Goal: Use online tool/utility: Utilize a website feature to perform a specific function

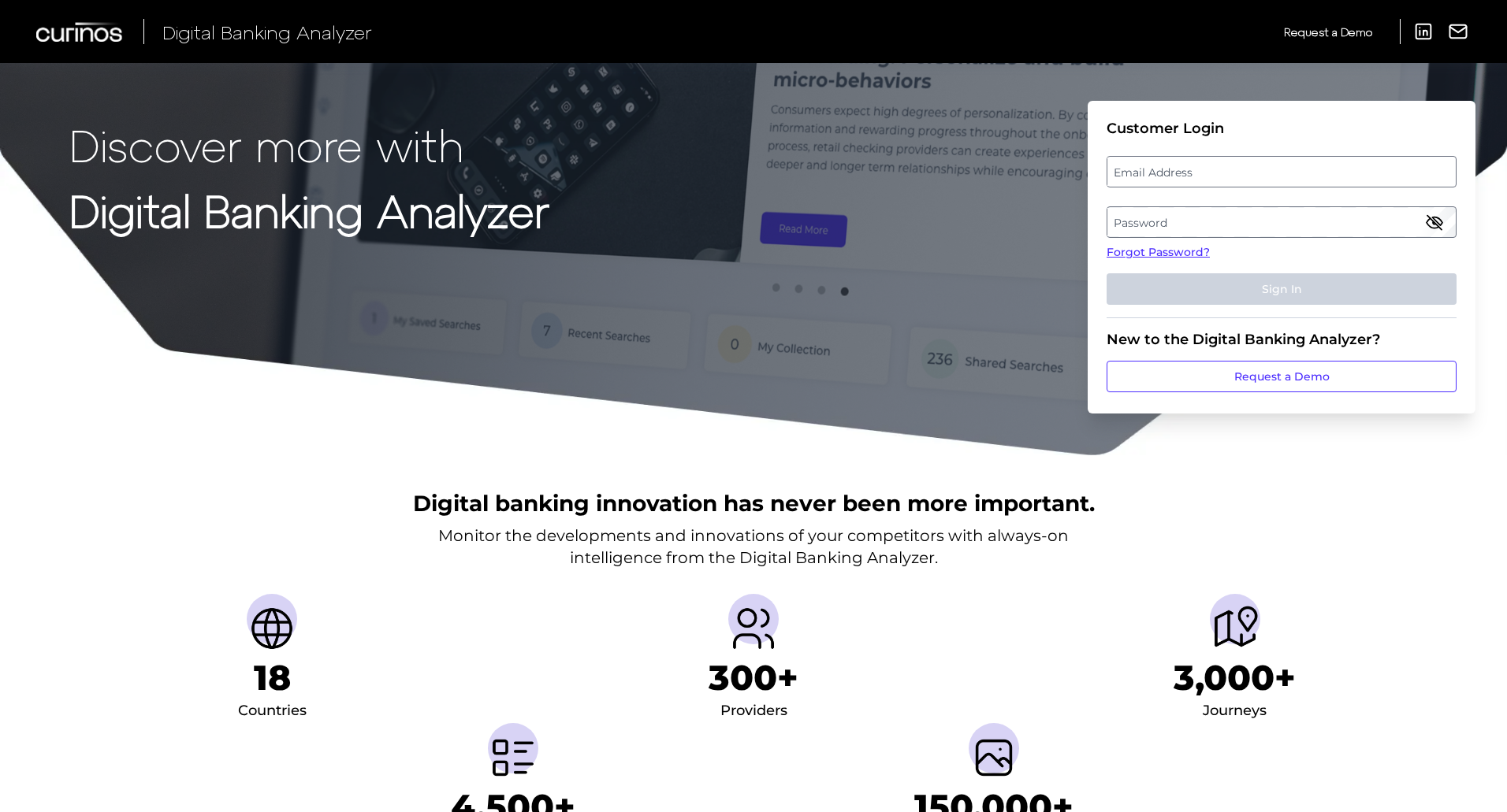
click at [1172, 177] on label "Email Address" at bounding box center [1280, 172] width 348 height 28
click at [1172, 177] on input "email" at bounding box center [1281, 172] width 350 height 32
type input "elizabeth.cornelius@regions.com"
click at [1166, 220] on label "Password" at bounding box center [1280, 222] width 348 height 28
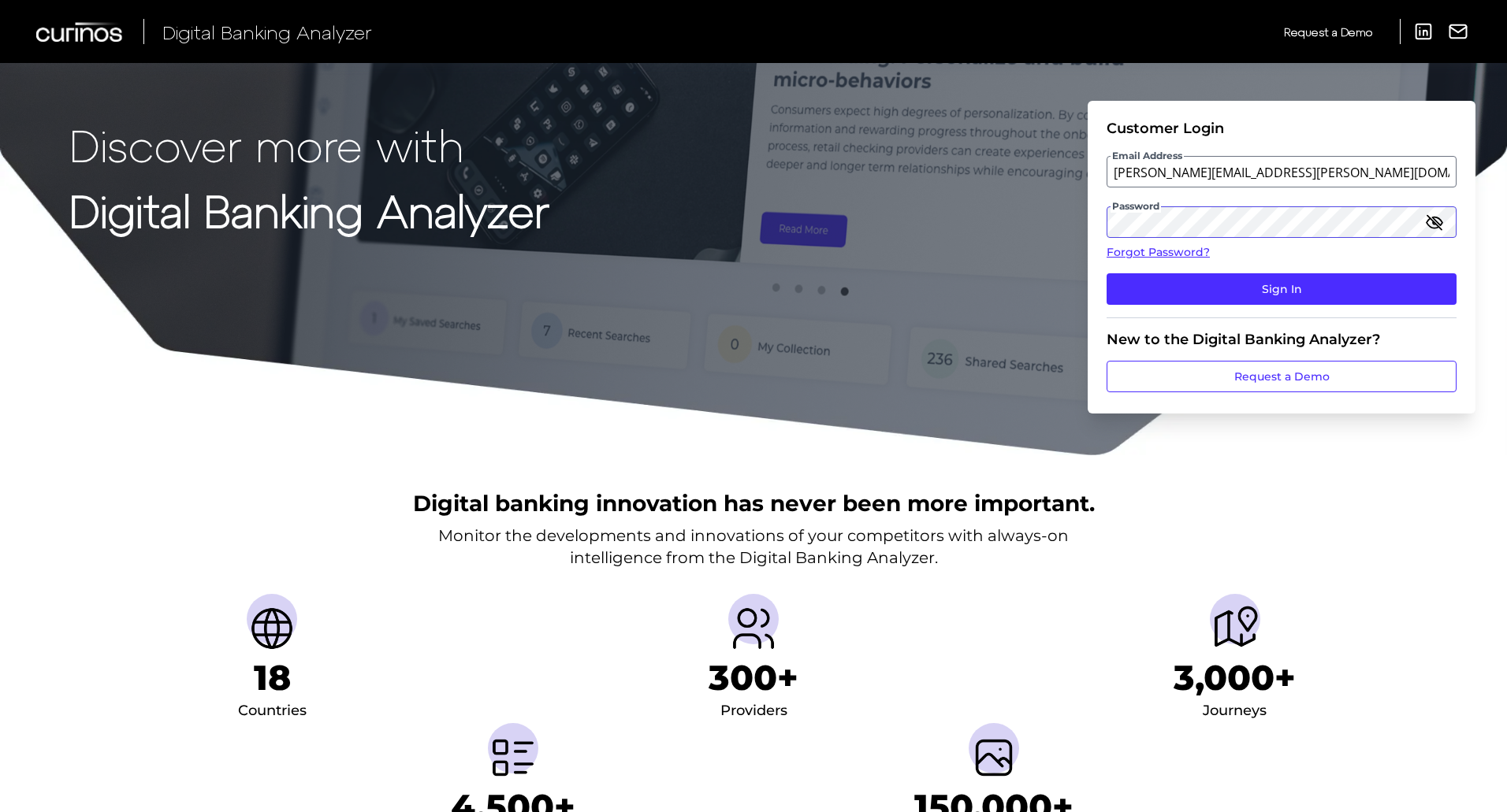
click at [1106, 274] on button "Sign In" at bounding box center [1281, 289] width 350 height 32
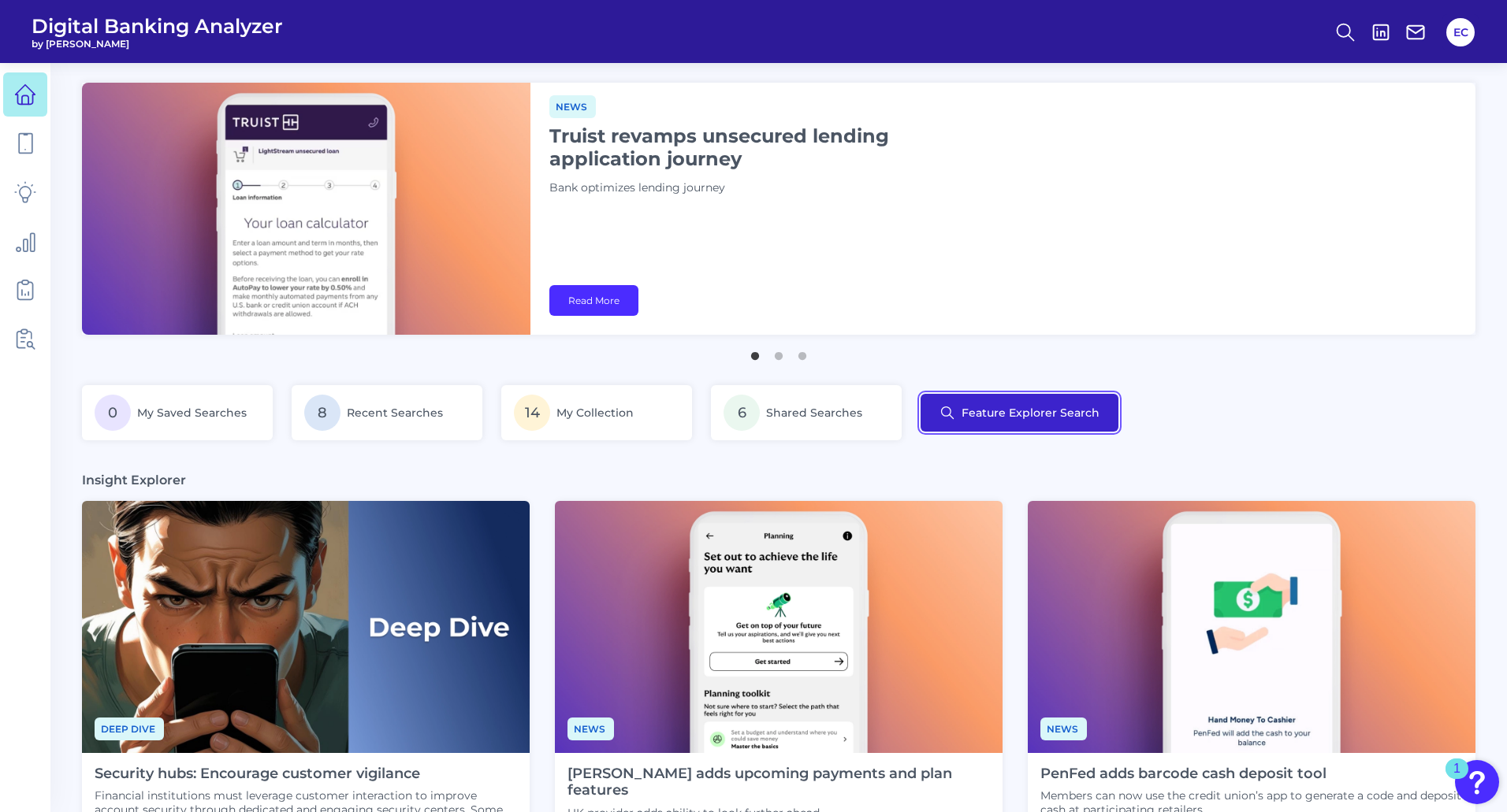
click at [1066, 414] on button "Feature Explorer Search" at bounding box center [1019, 413] width 198 height 38
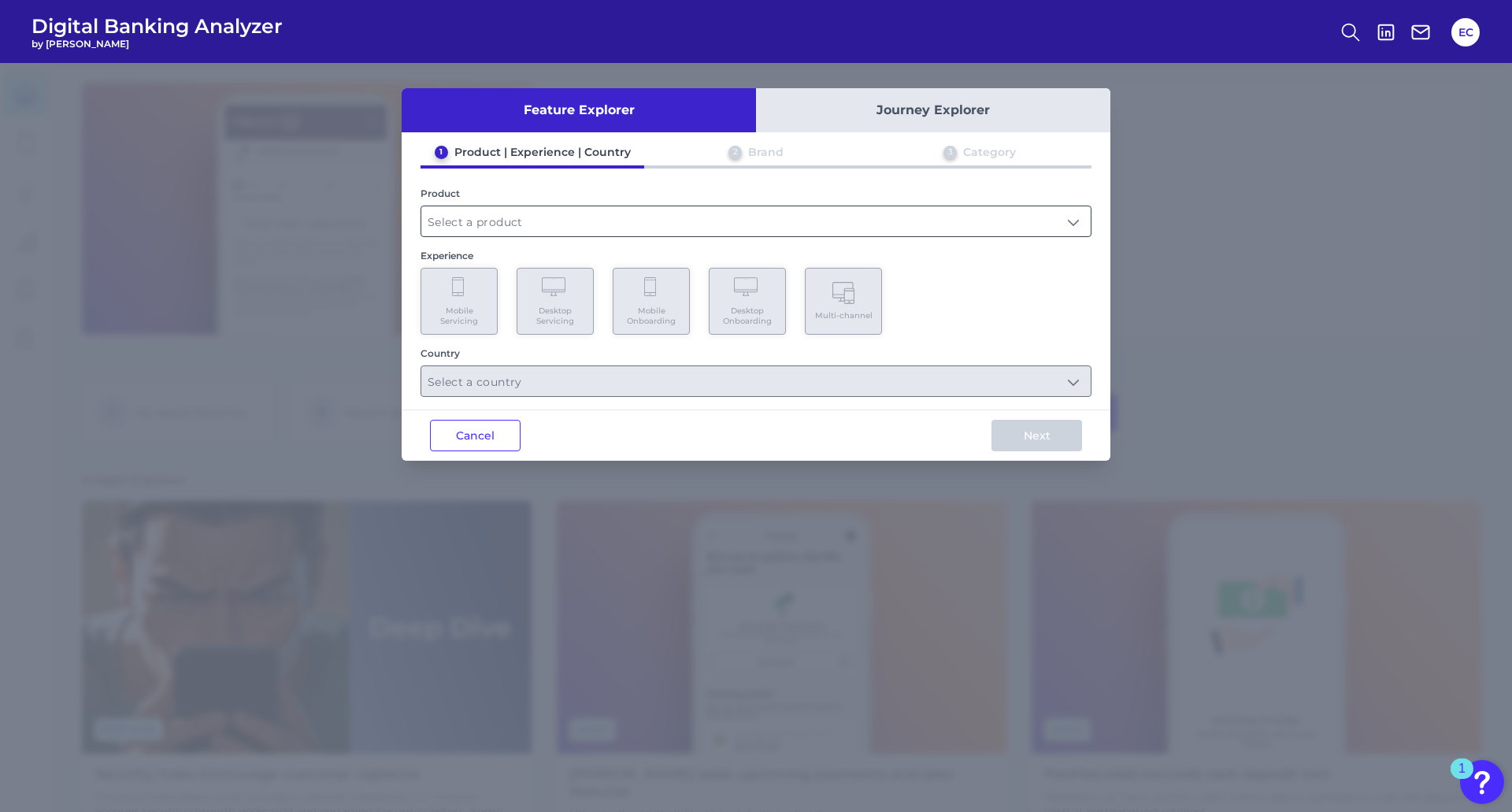
click at [577, 218] on input "text" at bounding box center [756, 221] width 669 height 30
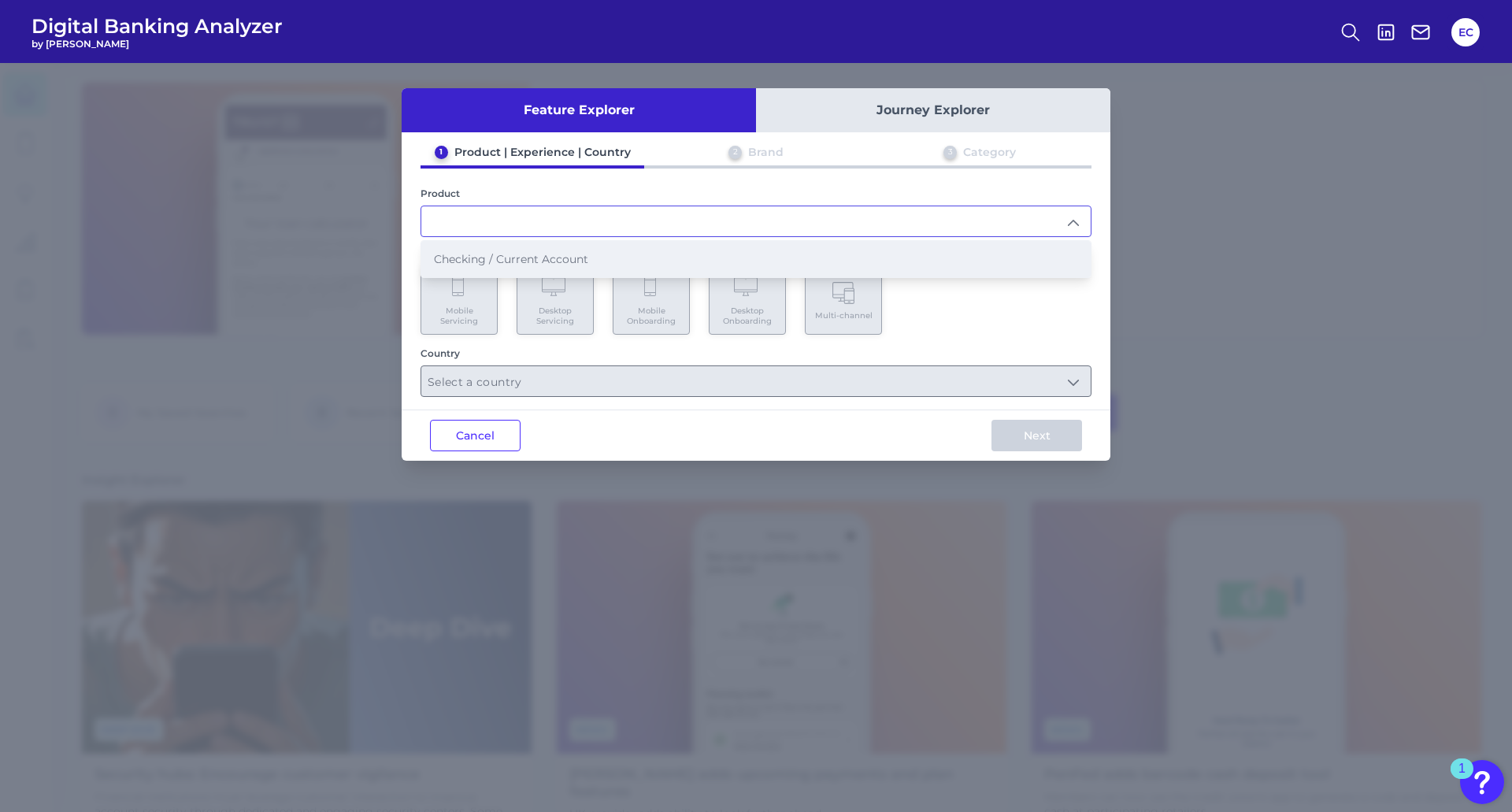
click at [584, 258] on span "Checking / Current Account" at bounding box center [511, 259] width 154 height 14
type input "Checking / Current Account"
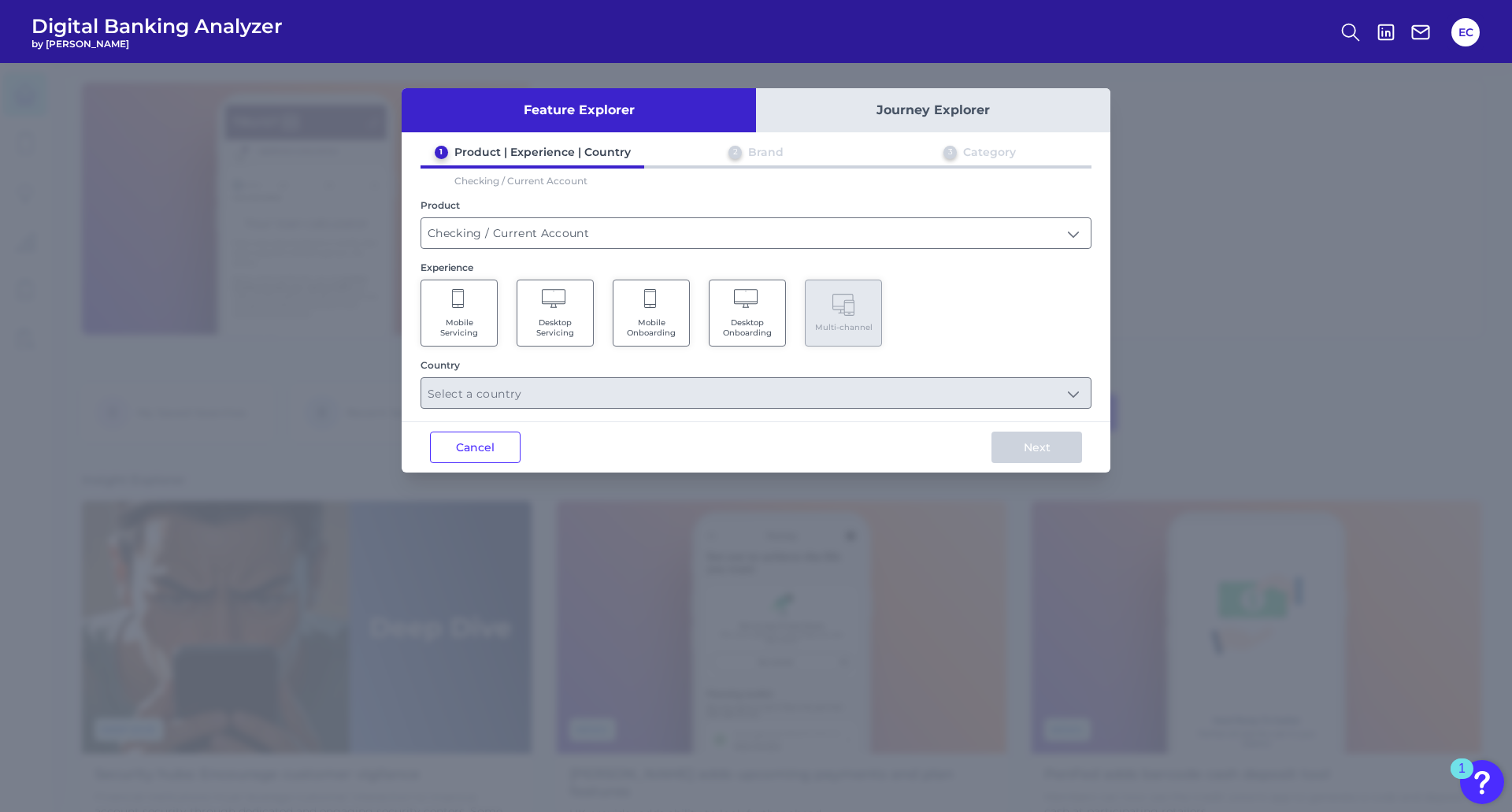
click at [478, 299] on Servicing "Mobile Servicing" at bounding box center [459, 313] width 77 height 67
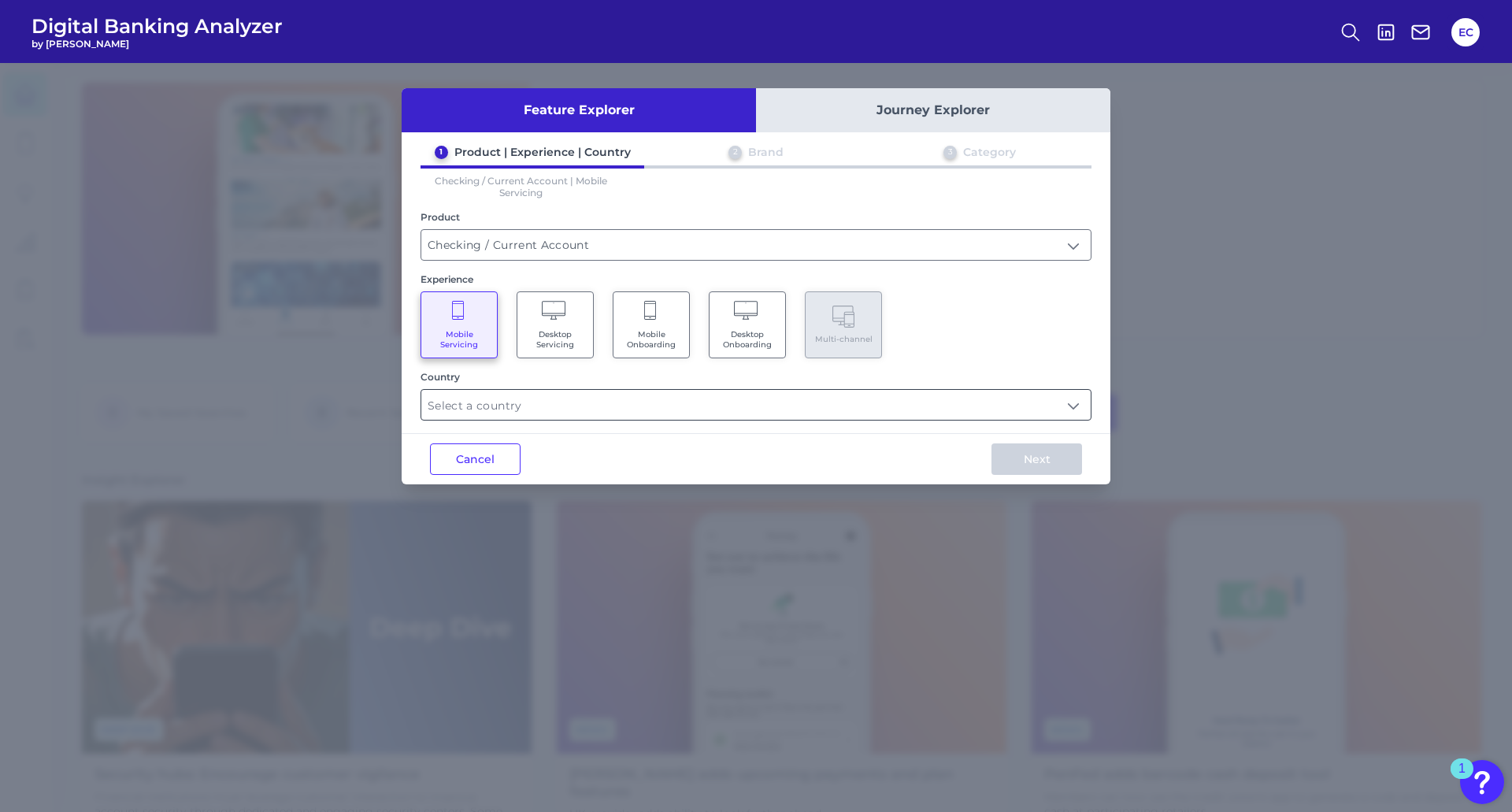
click at [571, 409] on input "text" at bounding box center [756, 405] width 669 height 30
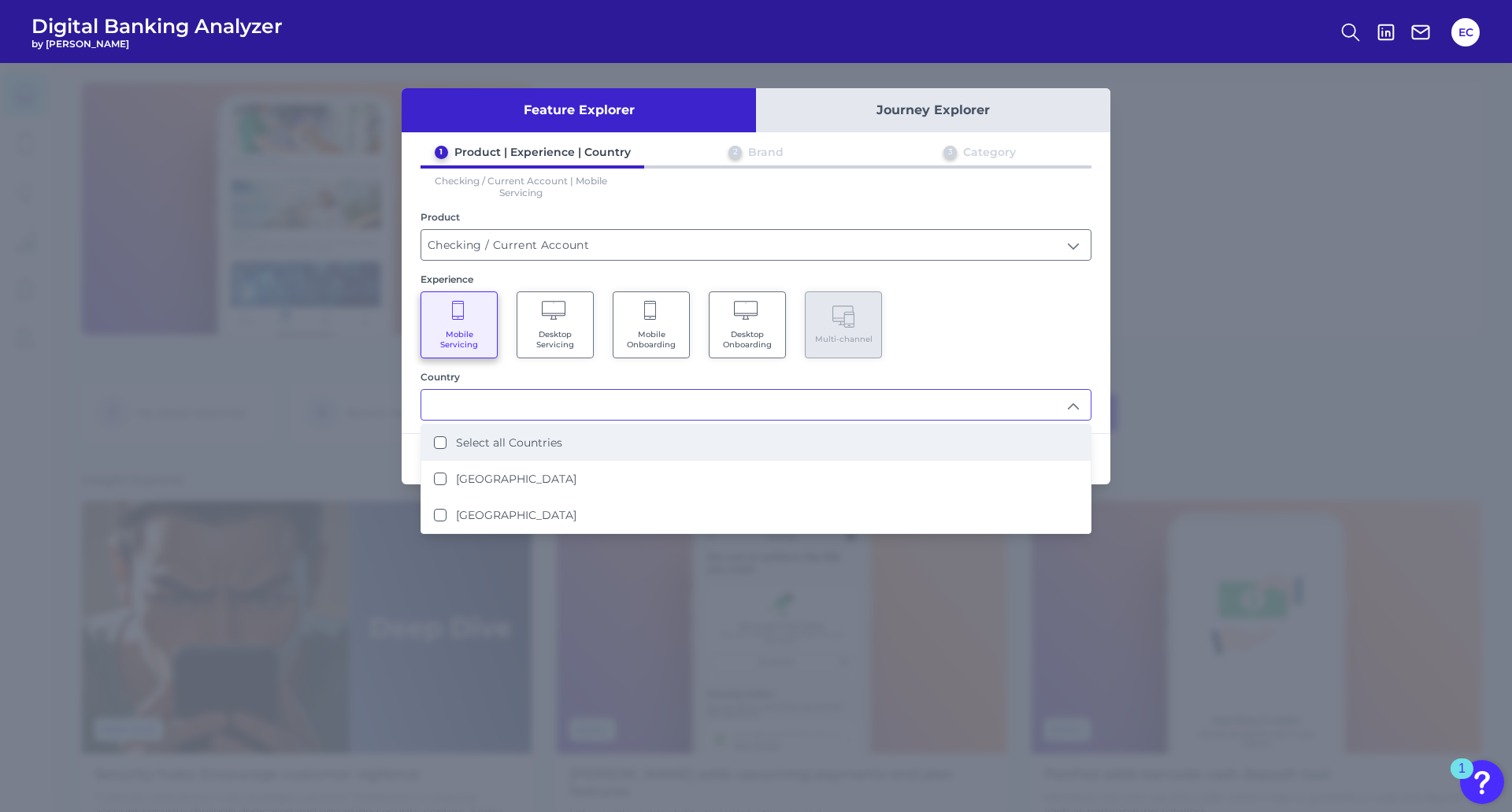
click at [520, 445] on label "Select all Countries" at bounding box center [509, 442] width 106 height 14
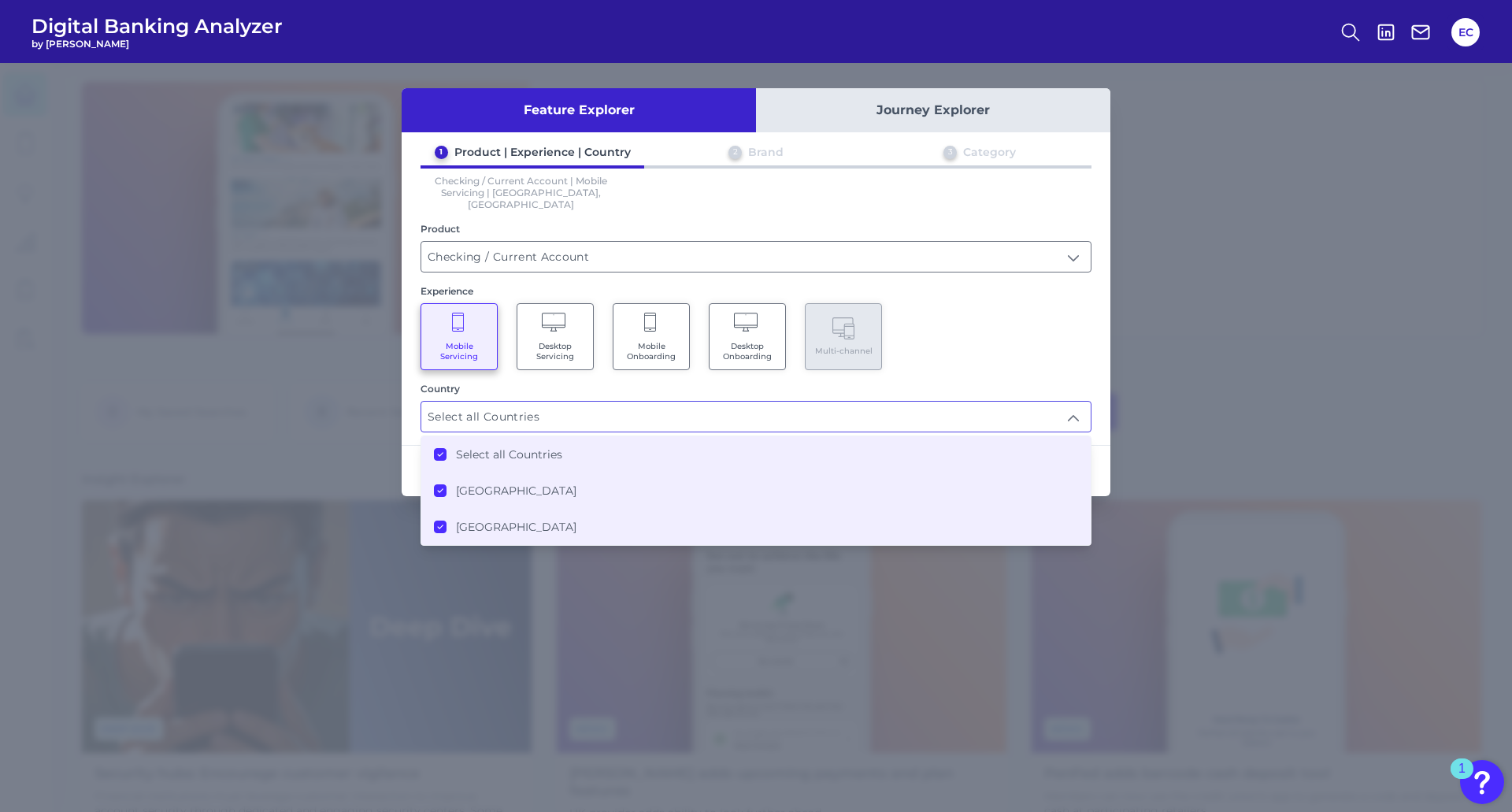
click at [468, 520] on label "[GEOGRAPHIC_DATA]" at bounding box center [516, 527] width 120 height 14
type input "[GEOGRAPHIC_DATA]"
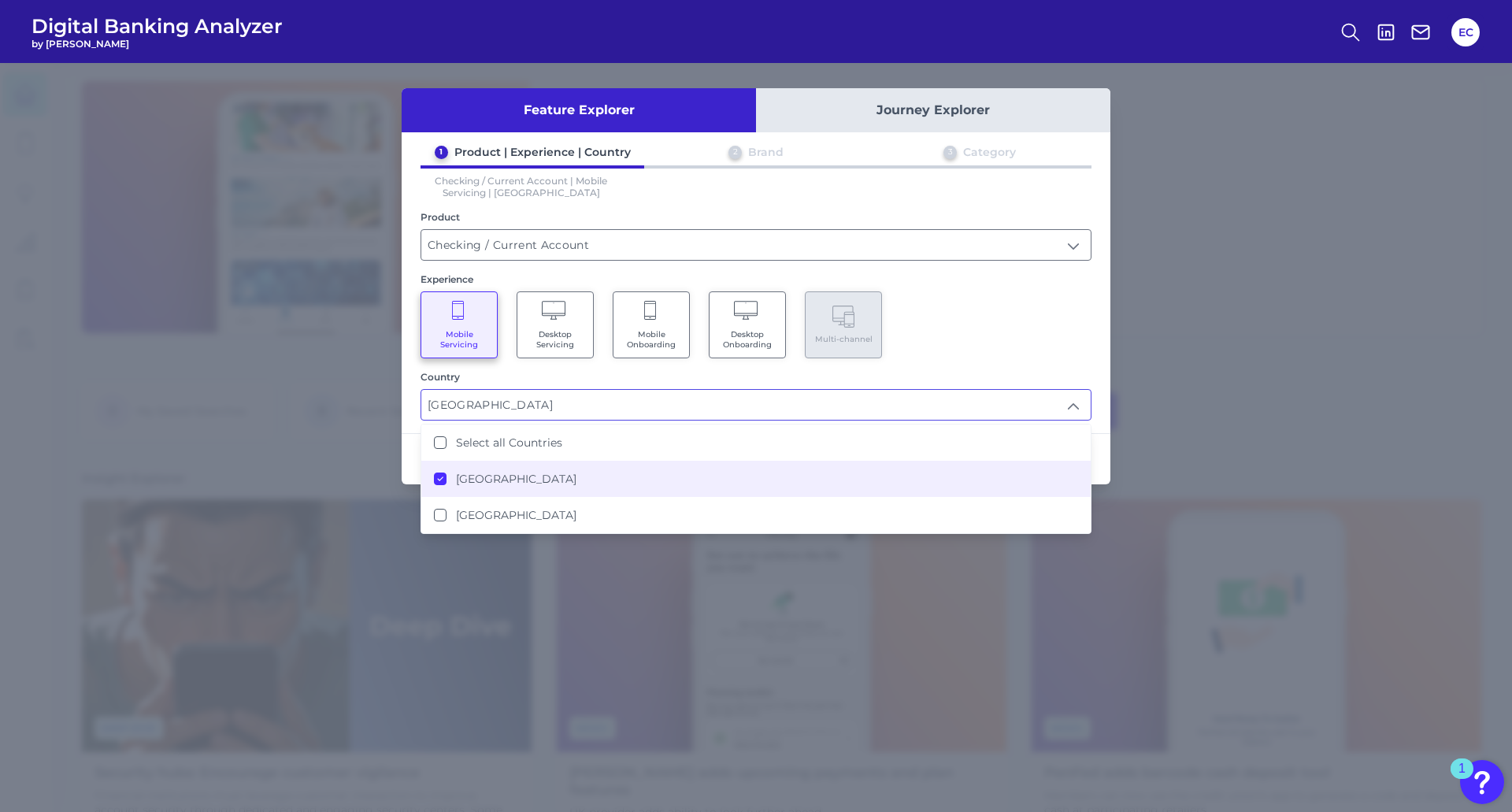
click at [1028, 338] on div "Mobile Servicing Desktop Servicing Mobile Onboarding Desktop Onboarding Multi-c…" at bounding box center [756, 324] width 671 height 67
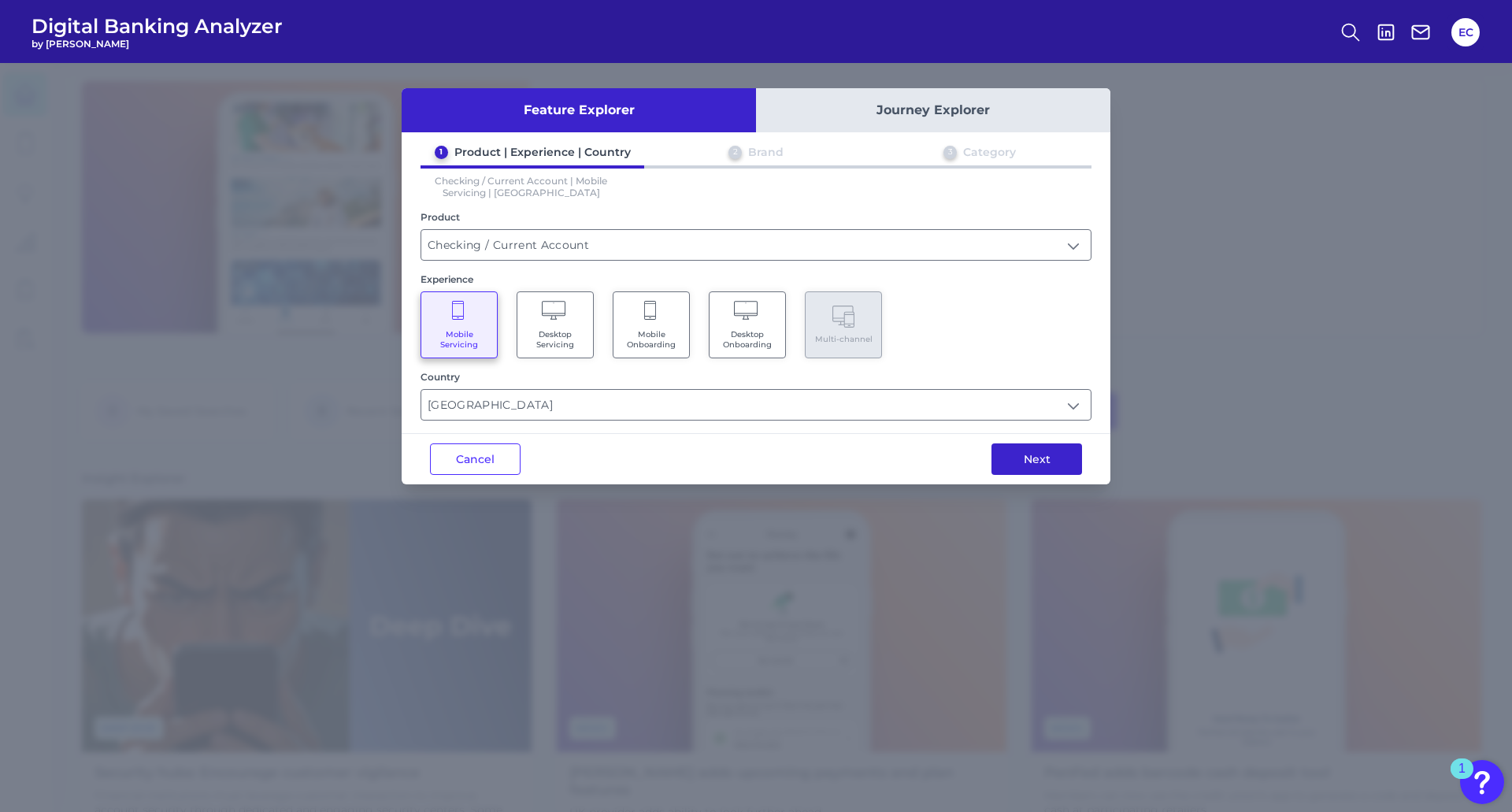
click at [1038, 455] on button "Next" at bounding box center [1037, 459] width 90 height 32
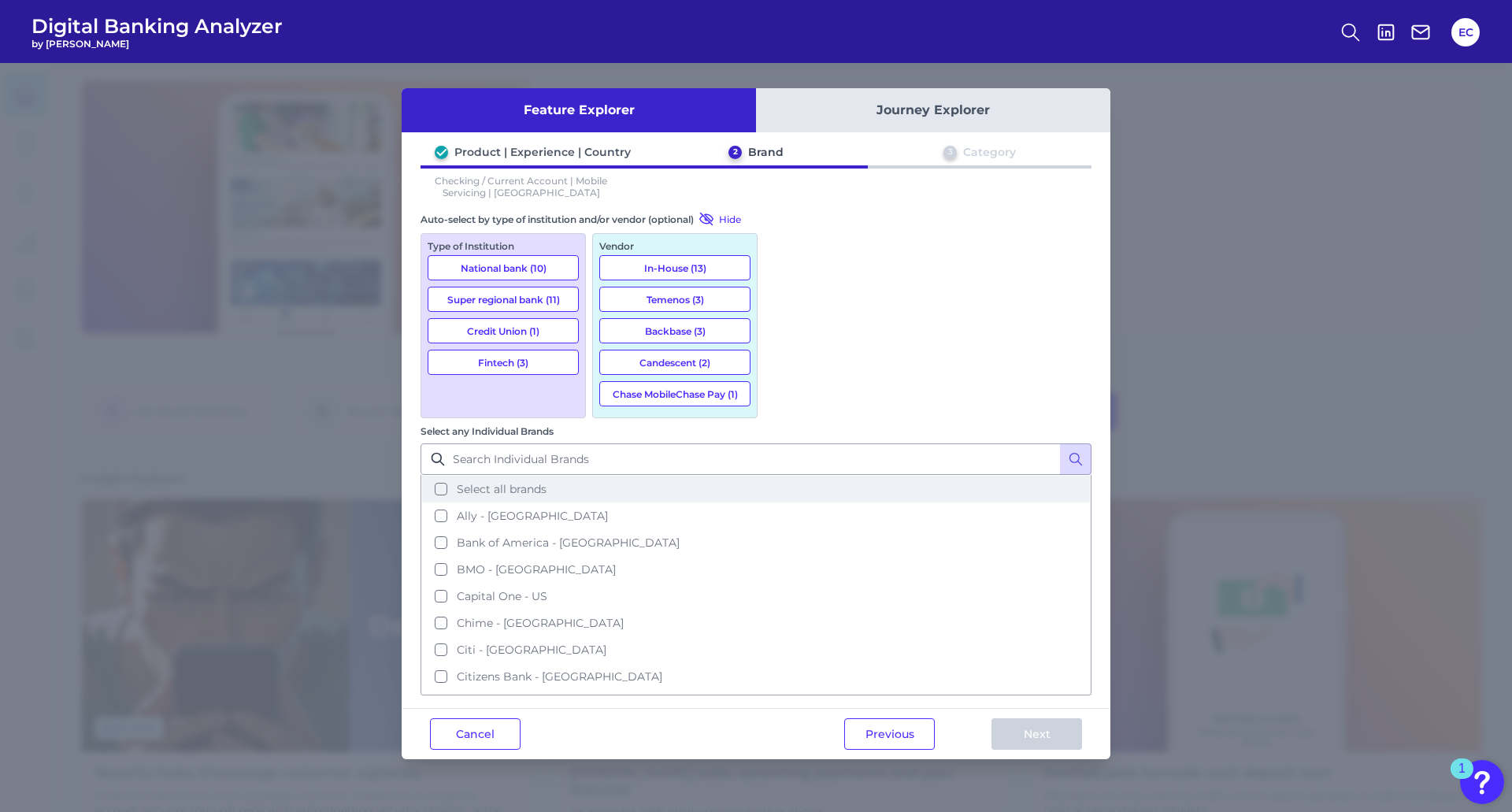
click at [547, 482] on span "Select all brands" at bounding box center [502, 489] width 90 height 14
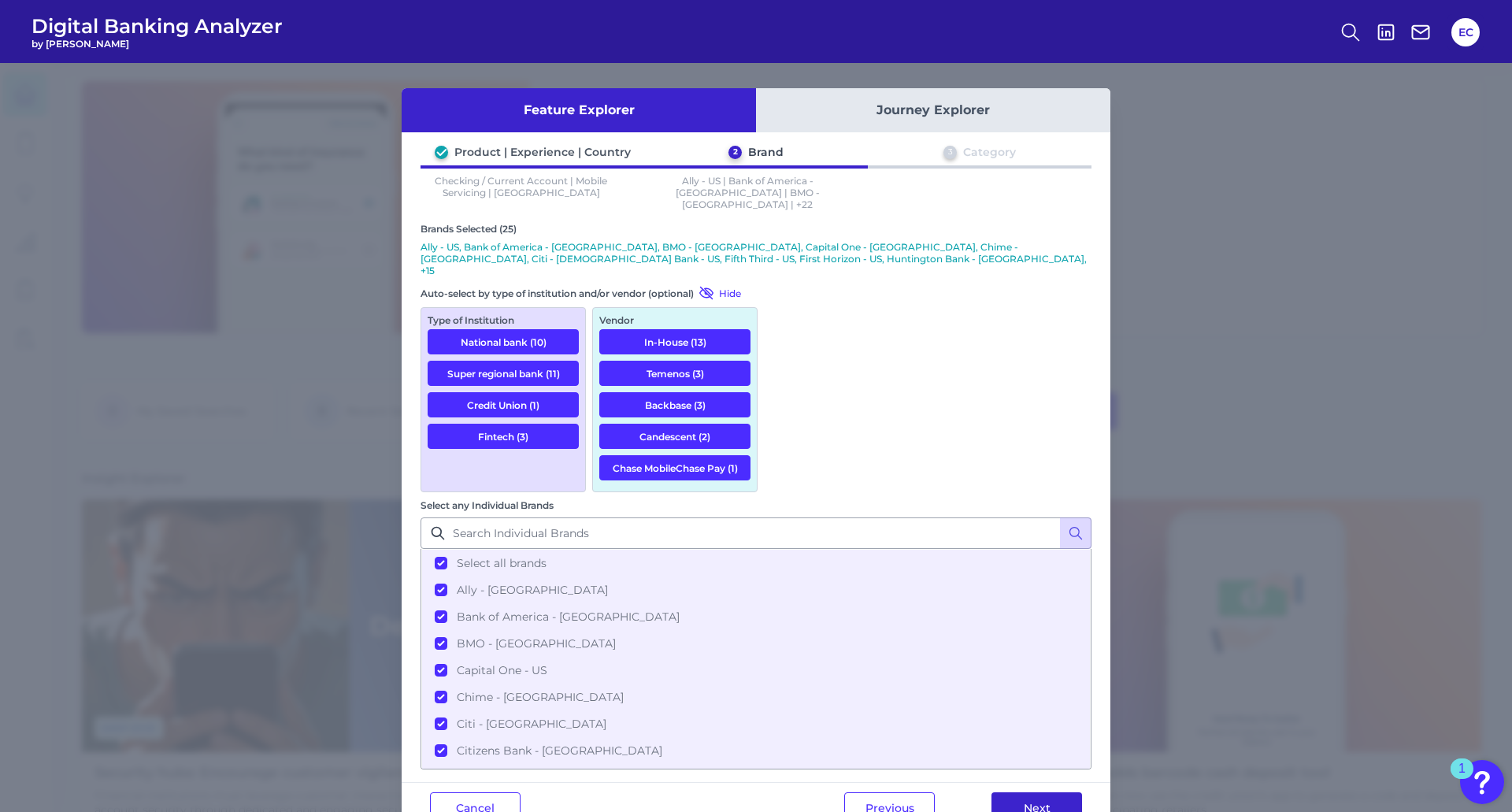
click at [1056, 792] on button "Next" at bounding box center [1037, 808] width 90 height 32
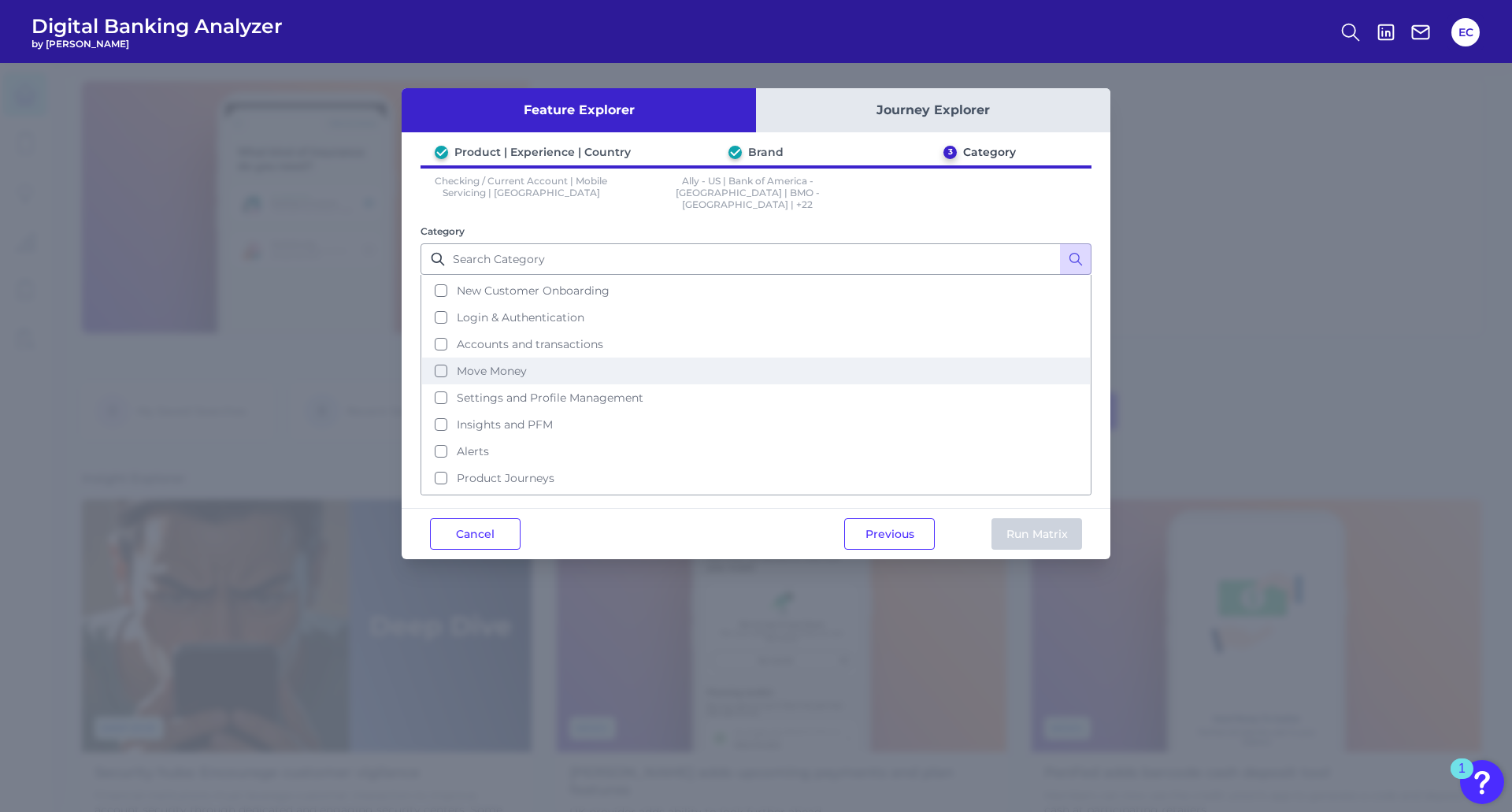
scroll to position [76, 0]
click at [576, 367] on span "Settings and Profile Management" at bounding box center [550, 373] width 187 height 14
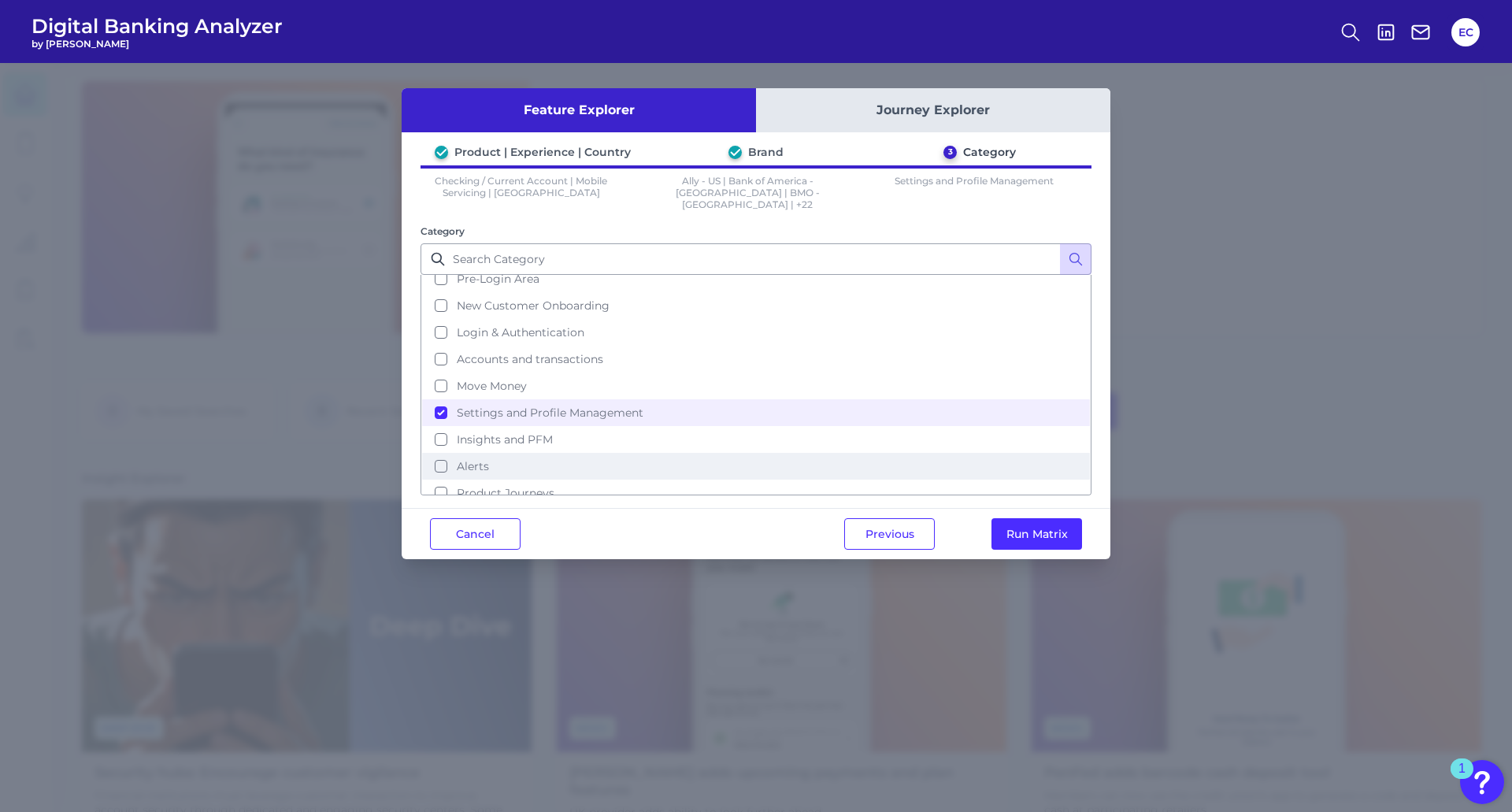
scroll to position [0, 0]
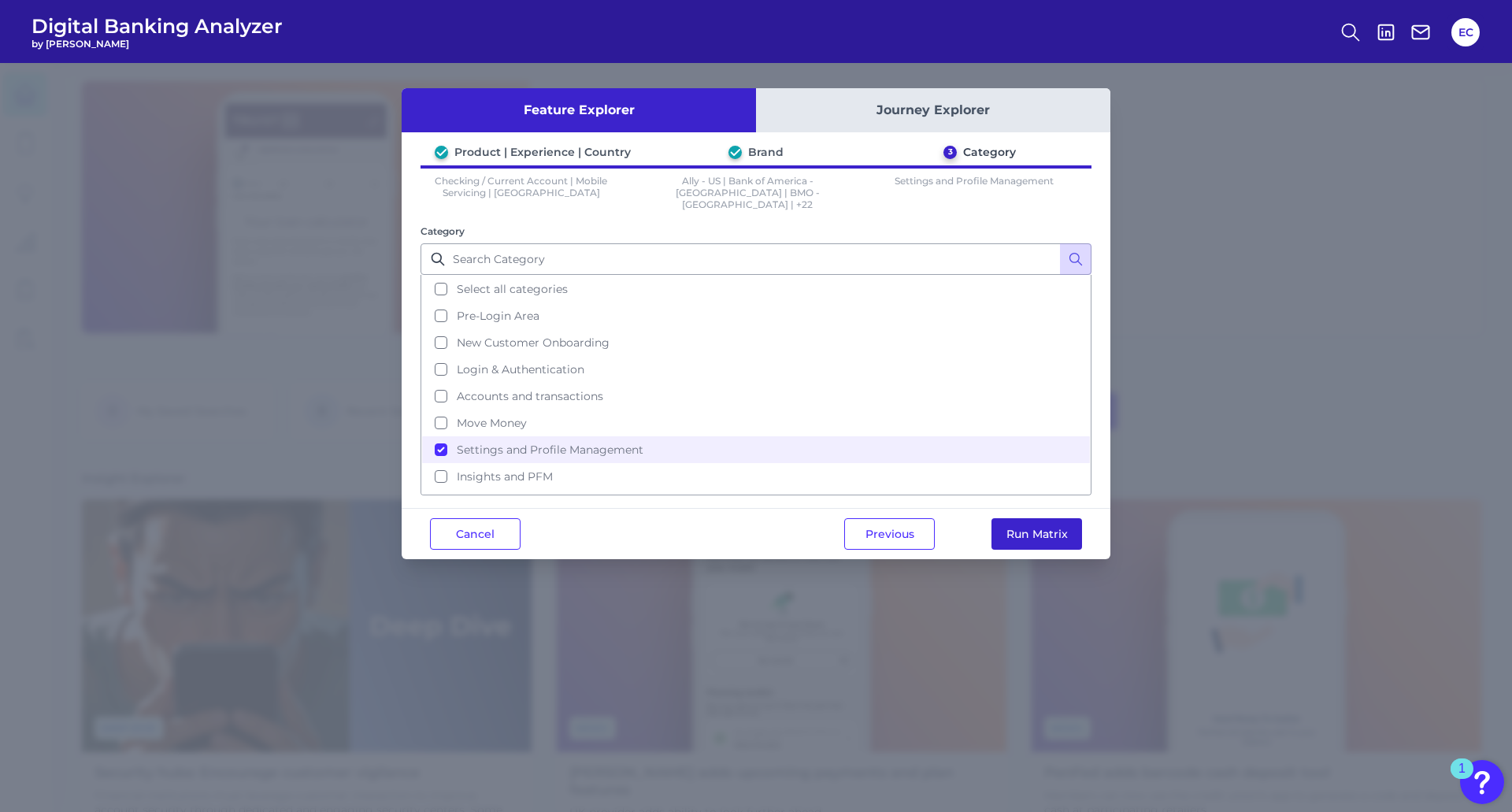
click at [1058, 527] on button "Run Matrix" at bounding box center [1037, 534] width 90 height 32
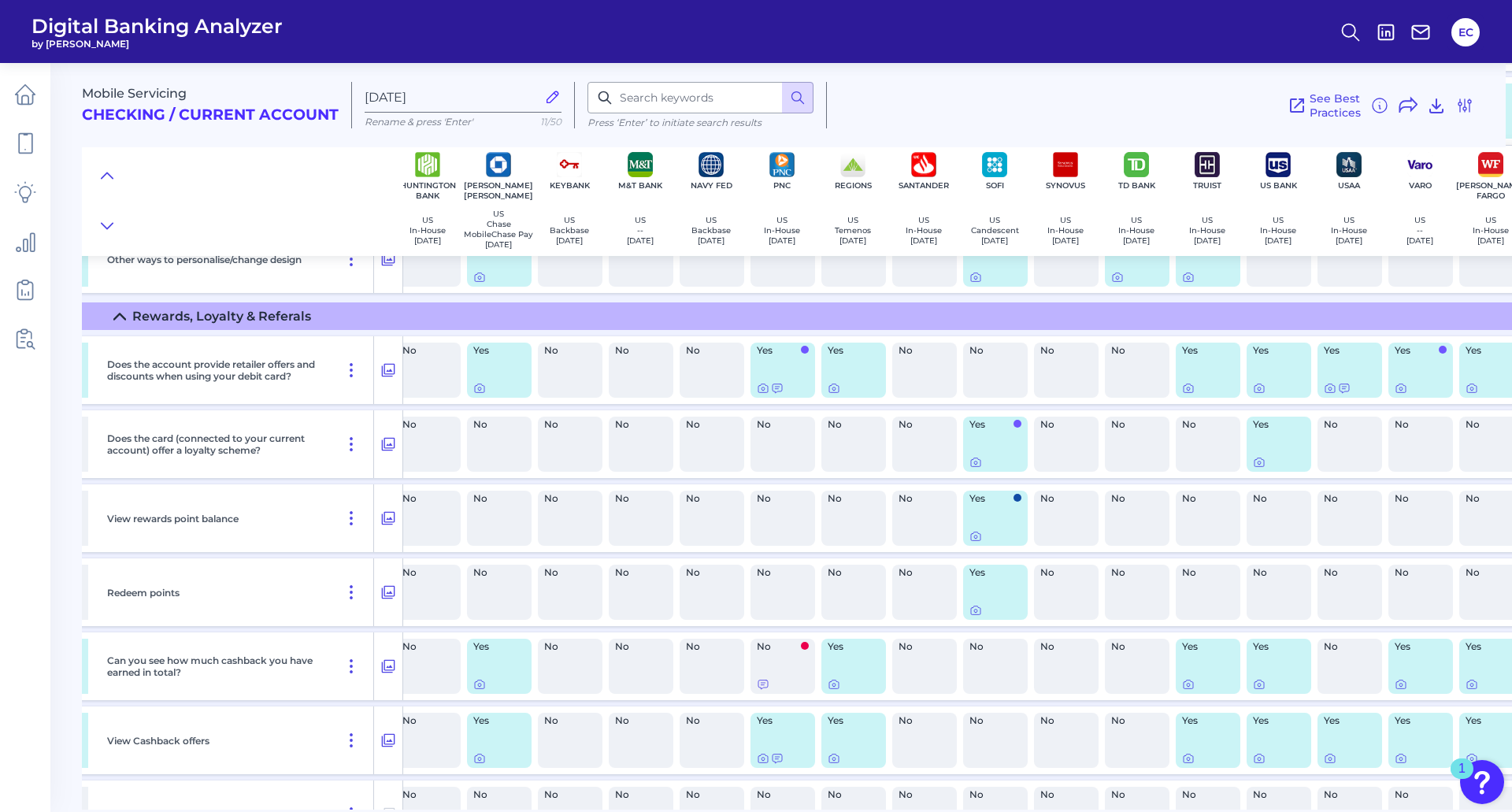
scroll to position [2993, 678]
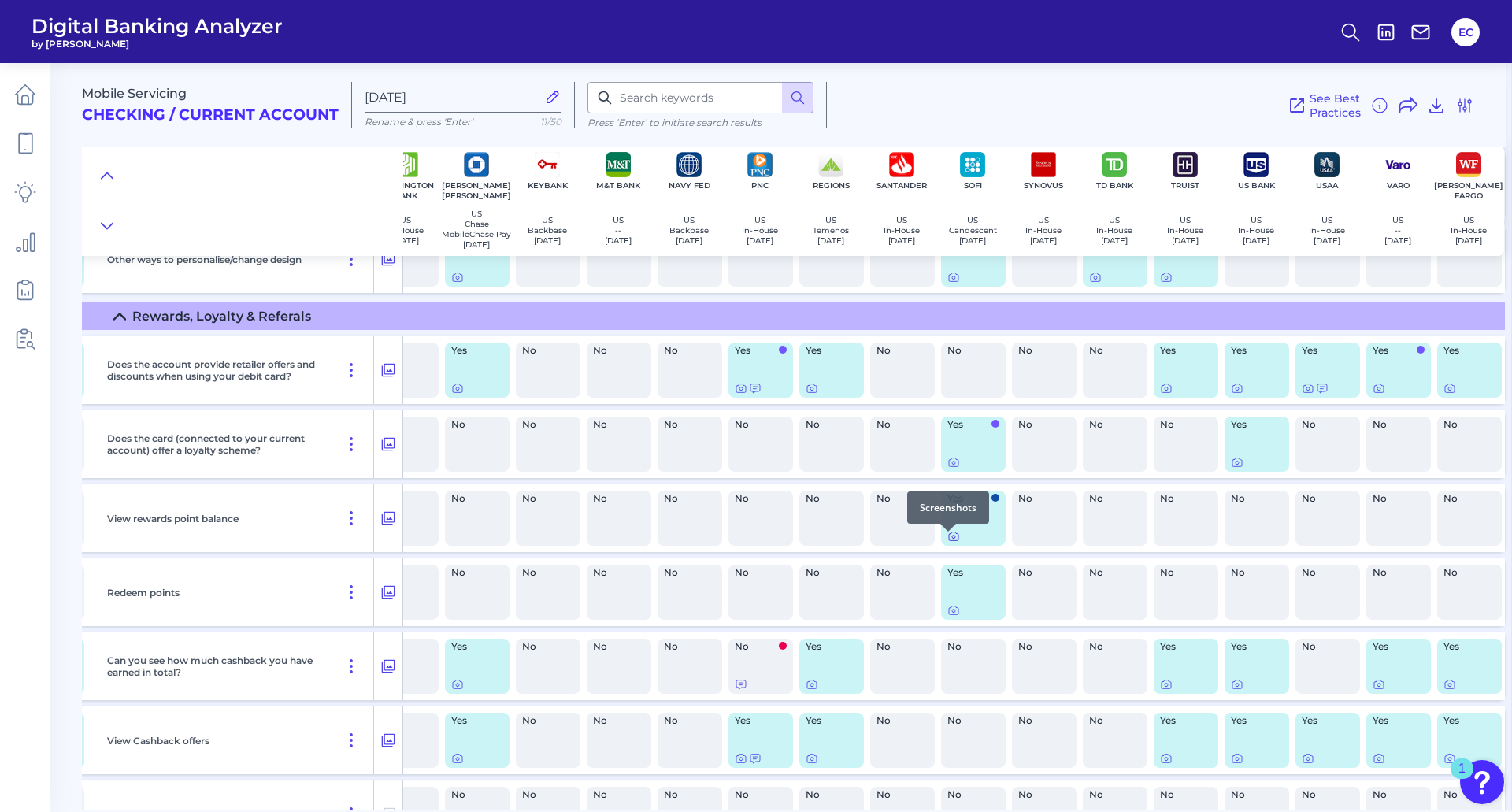
click at [947, 542] on icon at bounding box center [953, 536] width 12 height 12
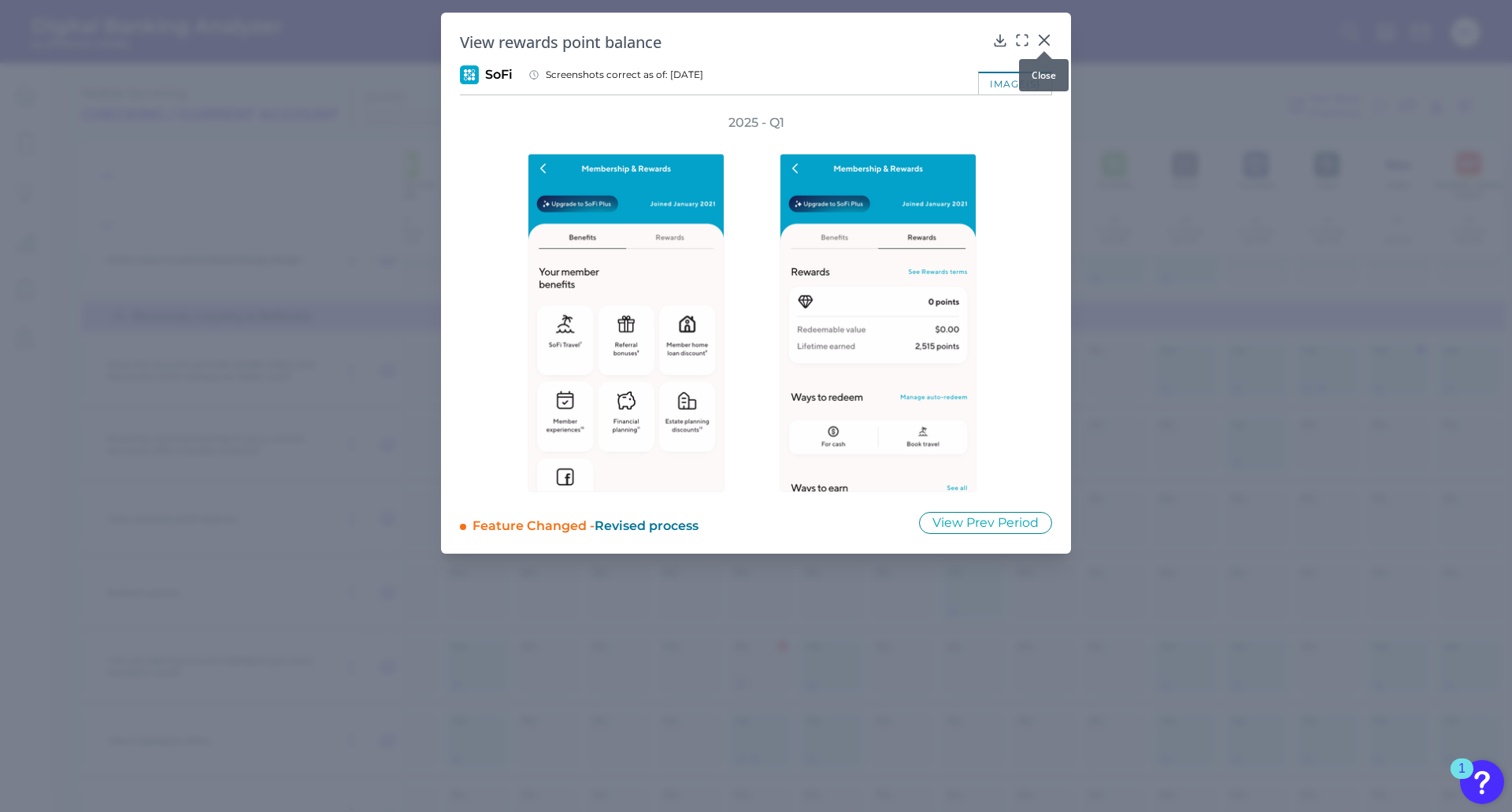
click at [1046, 38] on icon at bounding box center [1043, 40] width 9 height 9
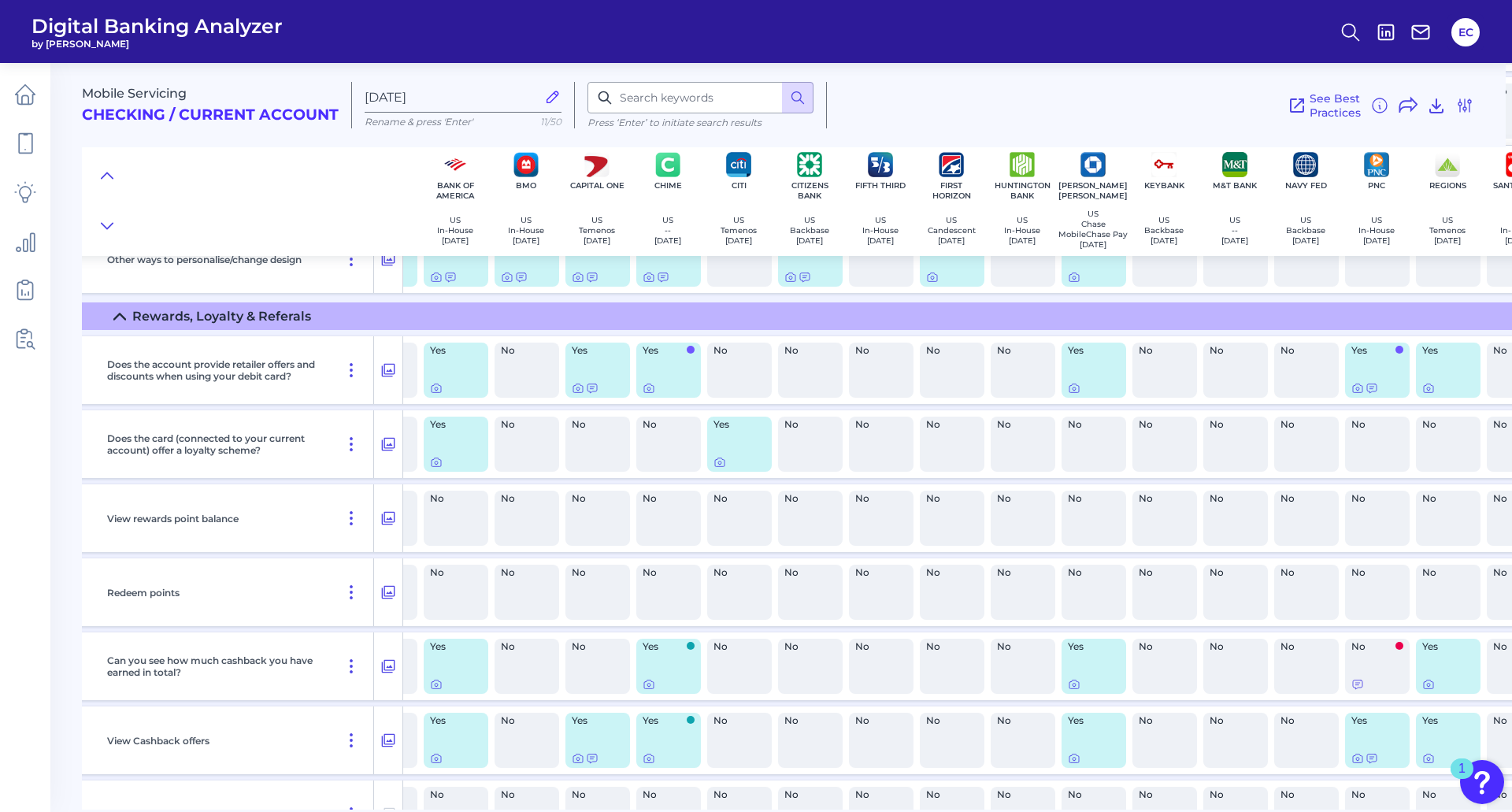
scroll to position [2993, 0]
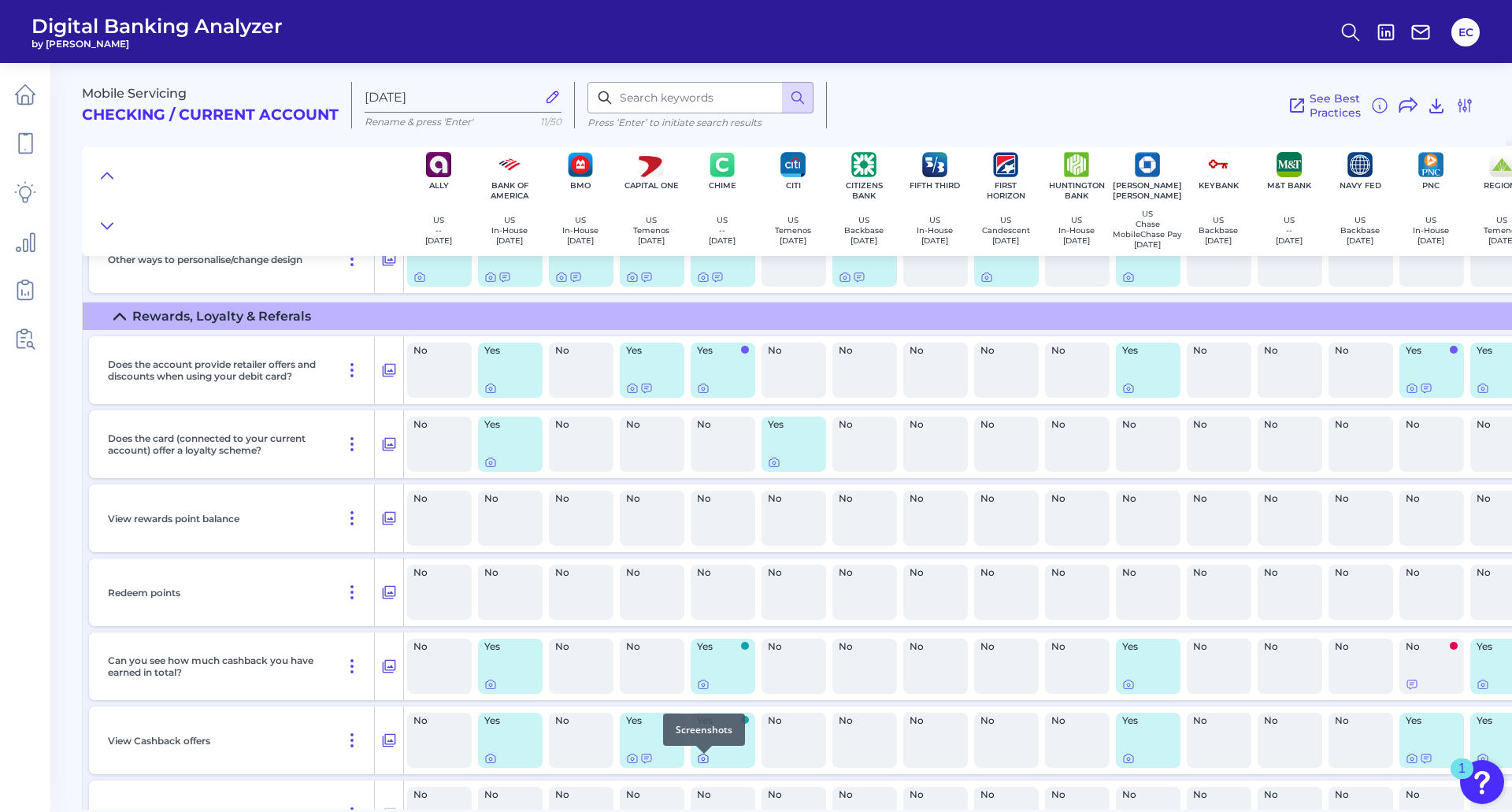
click at [705, 761] on icon at bounding box center [703, 759] width 3 height 3
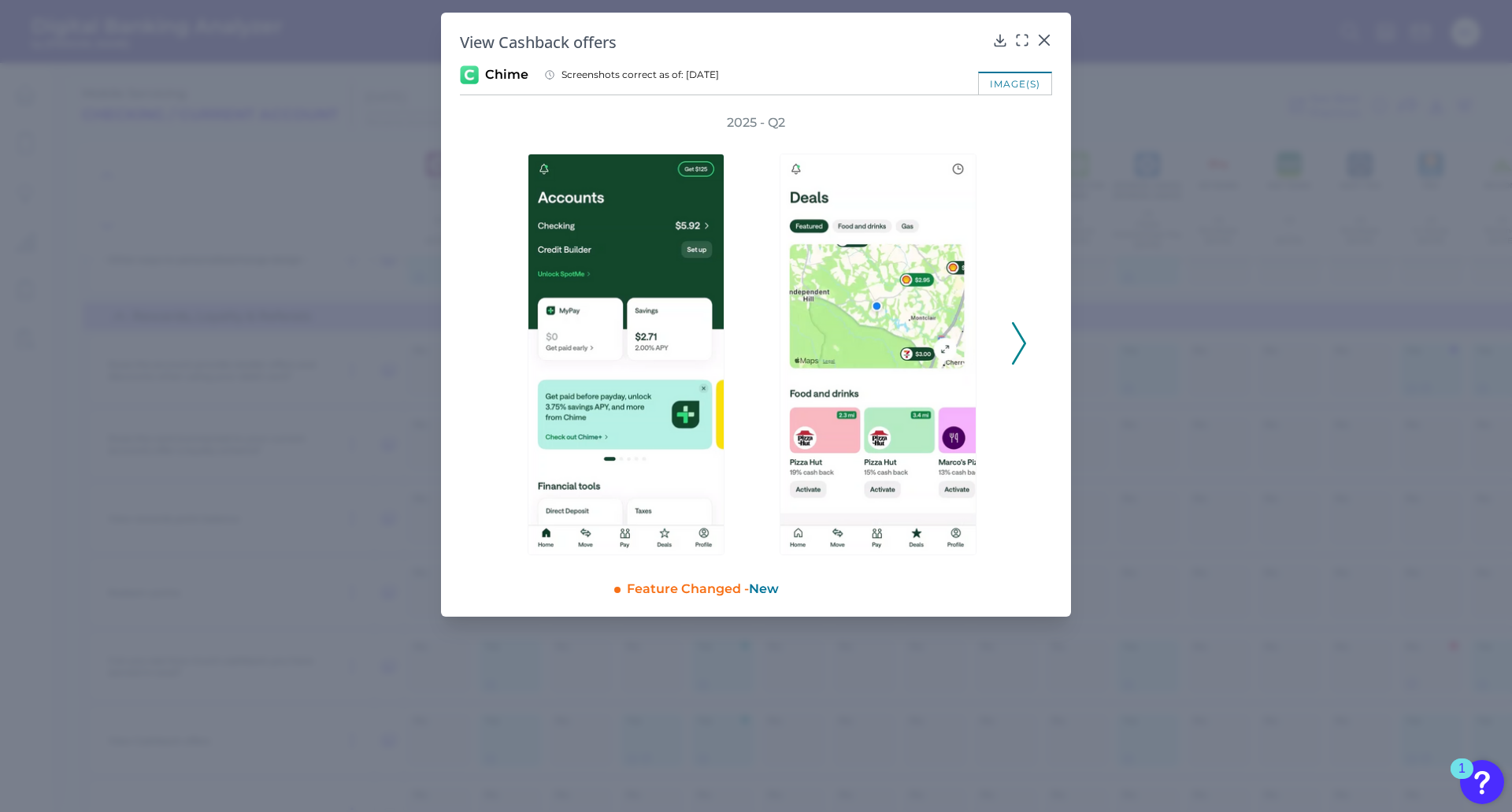
click at [1019, 343] on icon at bounding box center [1019, 343] width 14 height 42
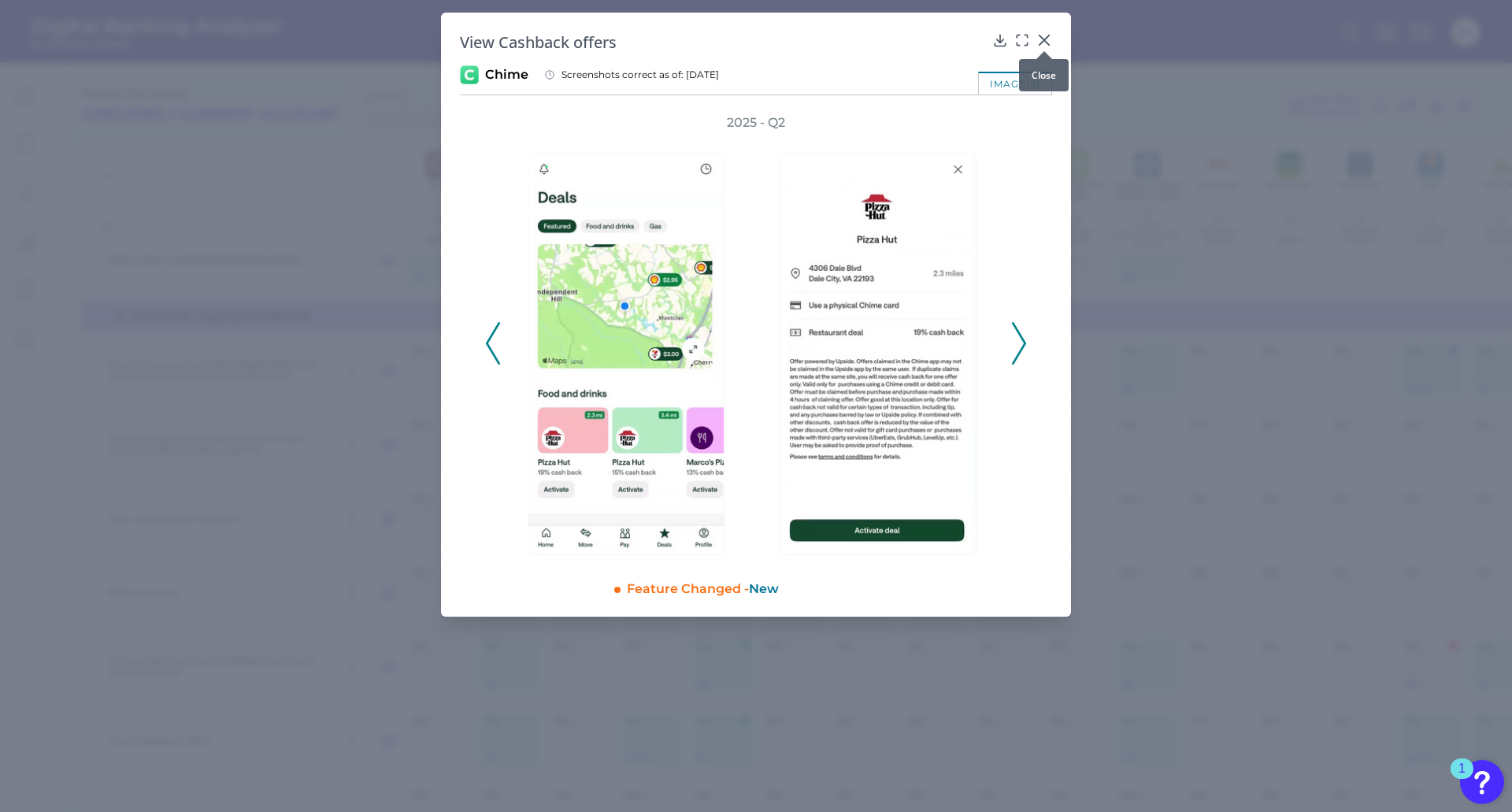
click at [1045, 36] on icon at bounding box center [1044, 40] width 16 height 16
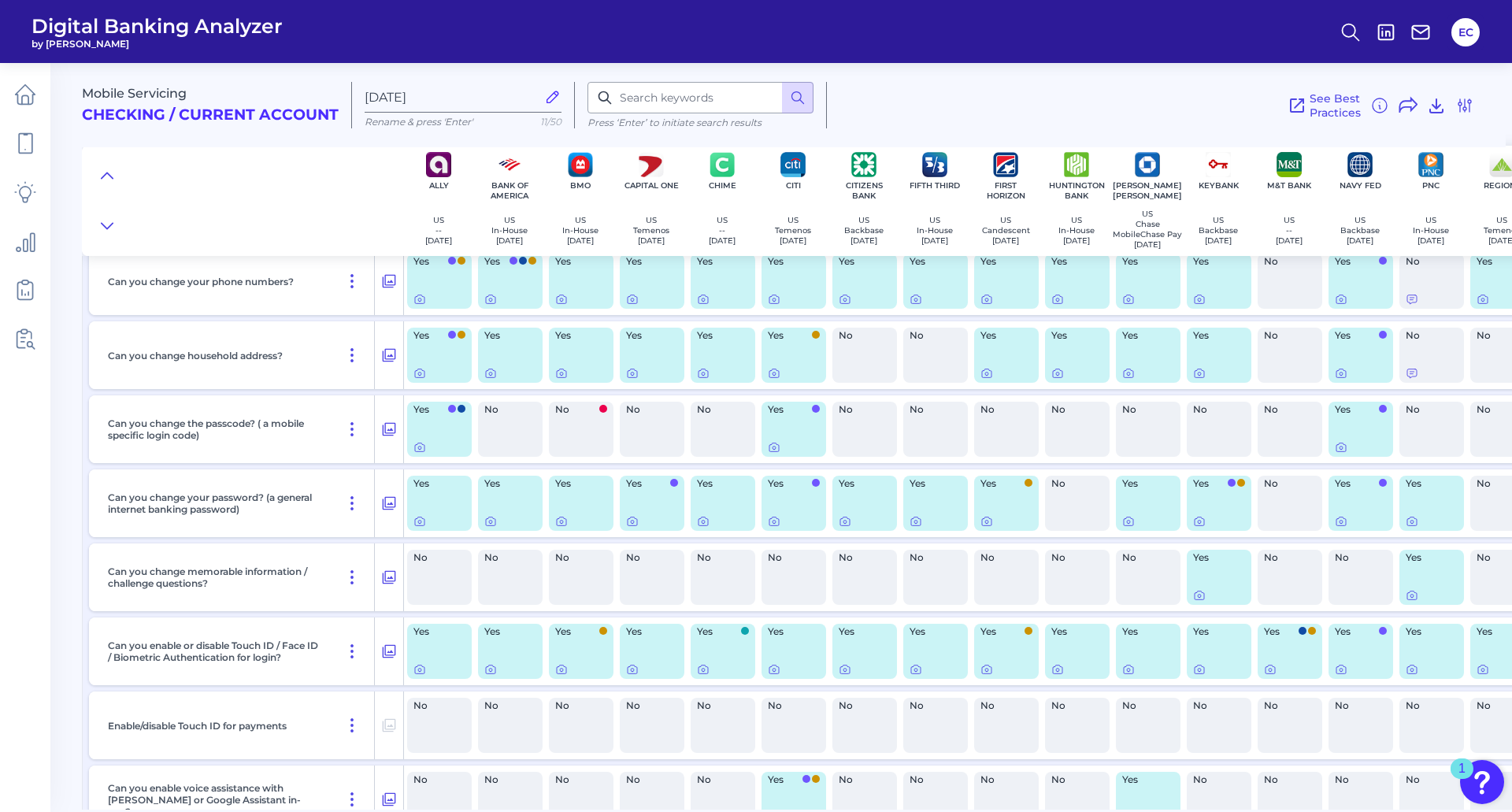
scroll to position [0, 0]
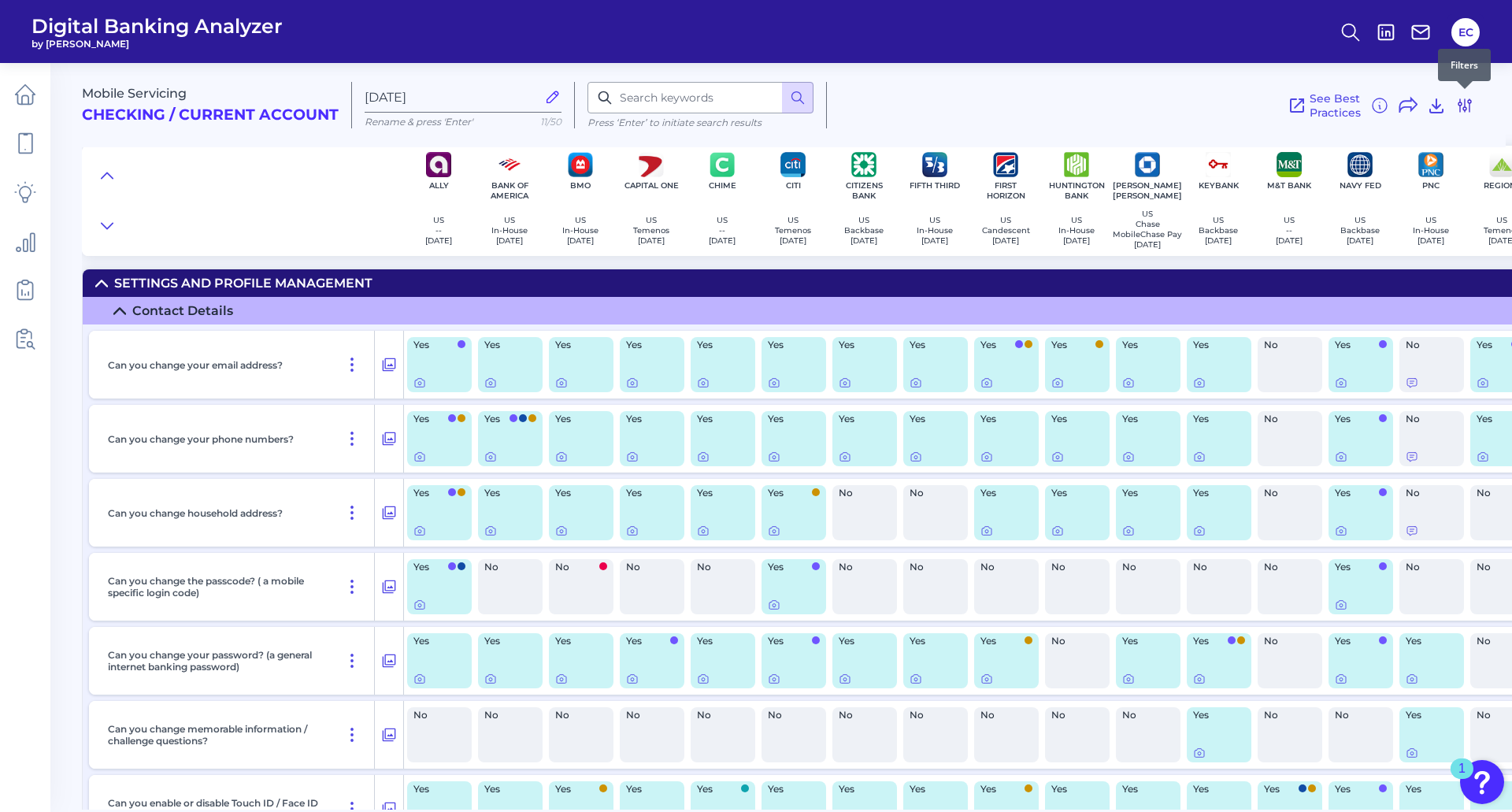
click at [1468, 104] on icon at bounding box center [1465, 105] width 19 height 19
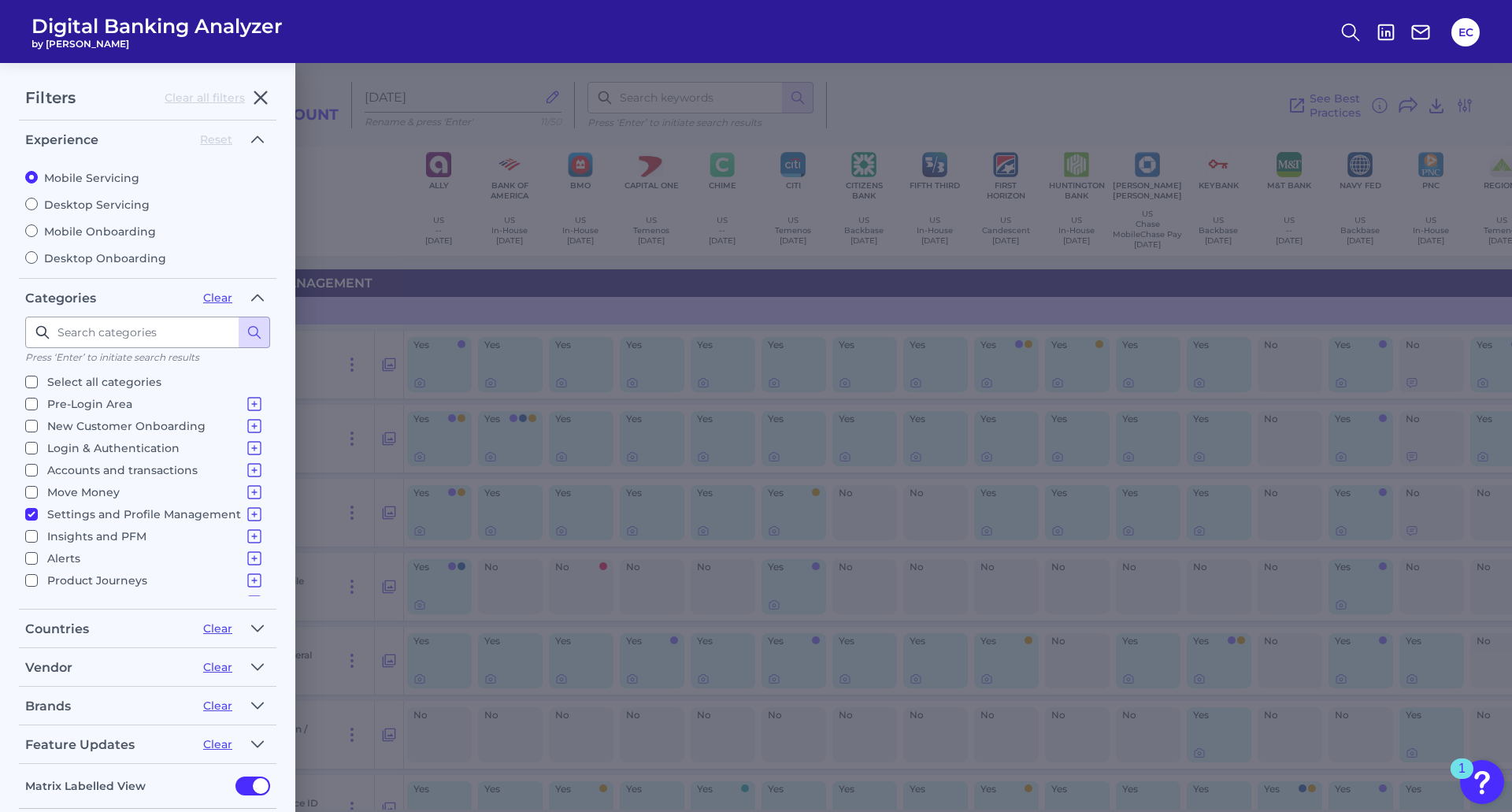
click at [86, 384] on p "Select all categories" at bounding box center [105, 382] width 114 height 19
click at [38, 384] on input "Select all categories" at bounding box center [31, 382] width 12 height 12
checkbox input "true"
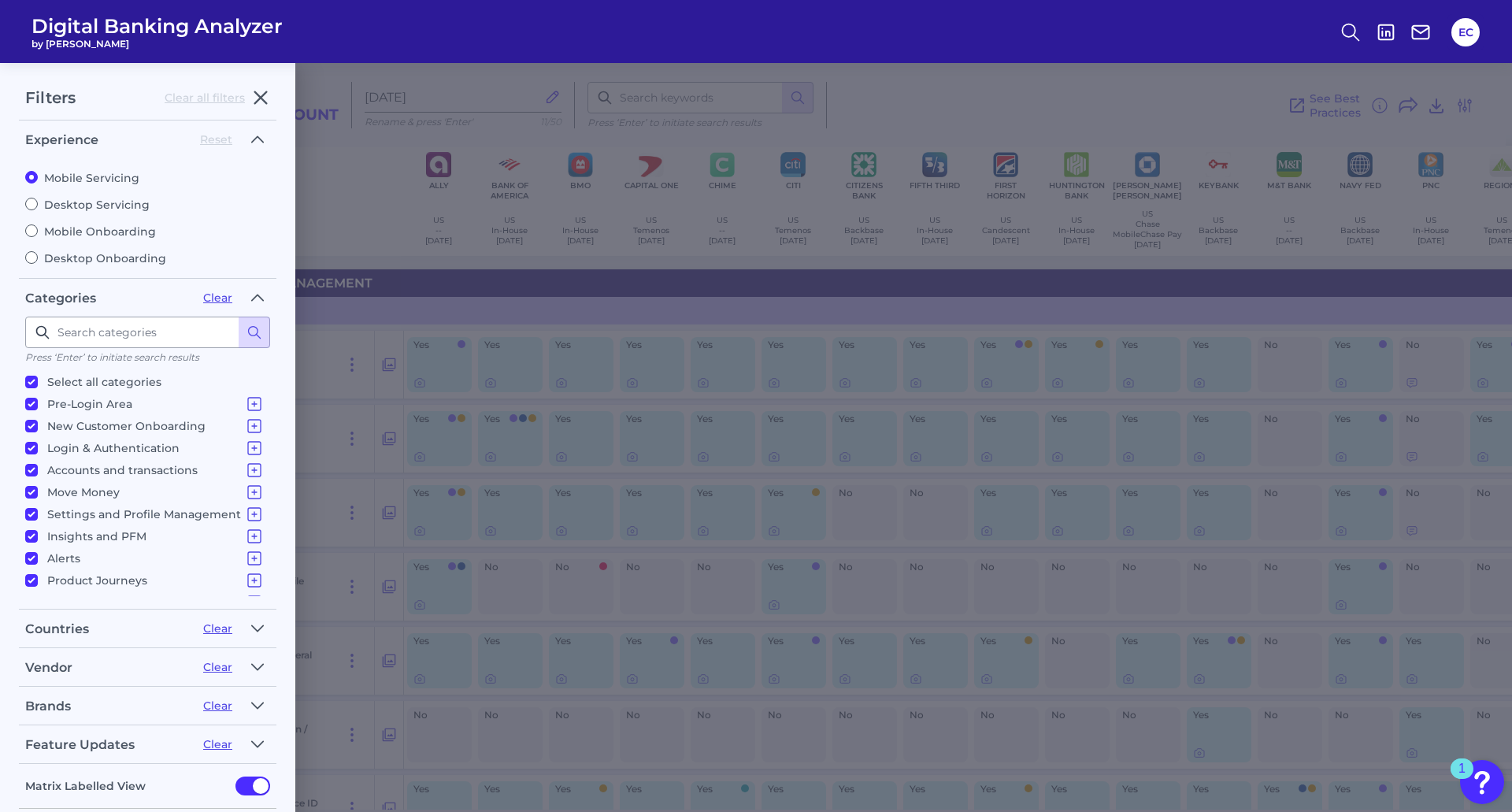
checkbox input "true"
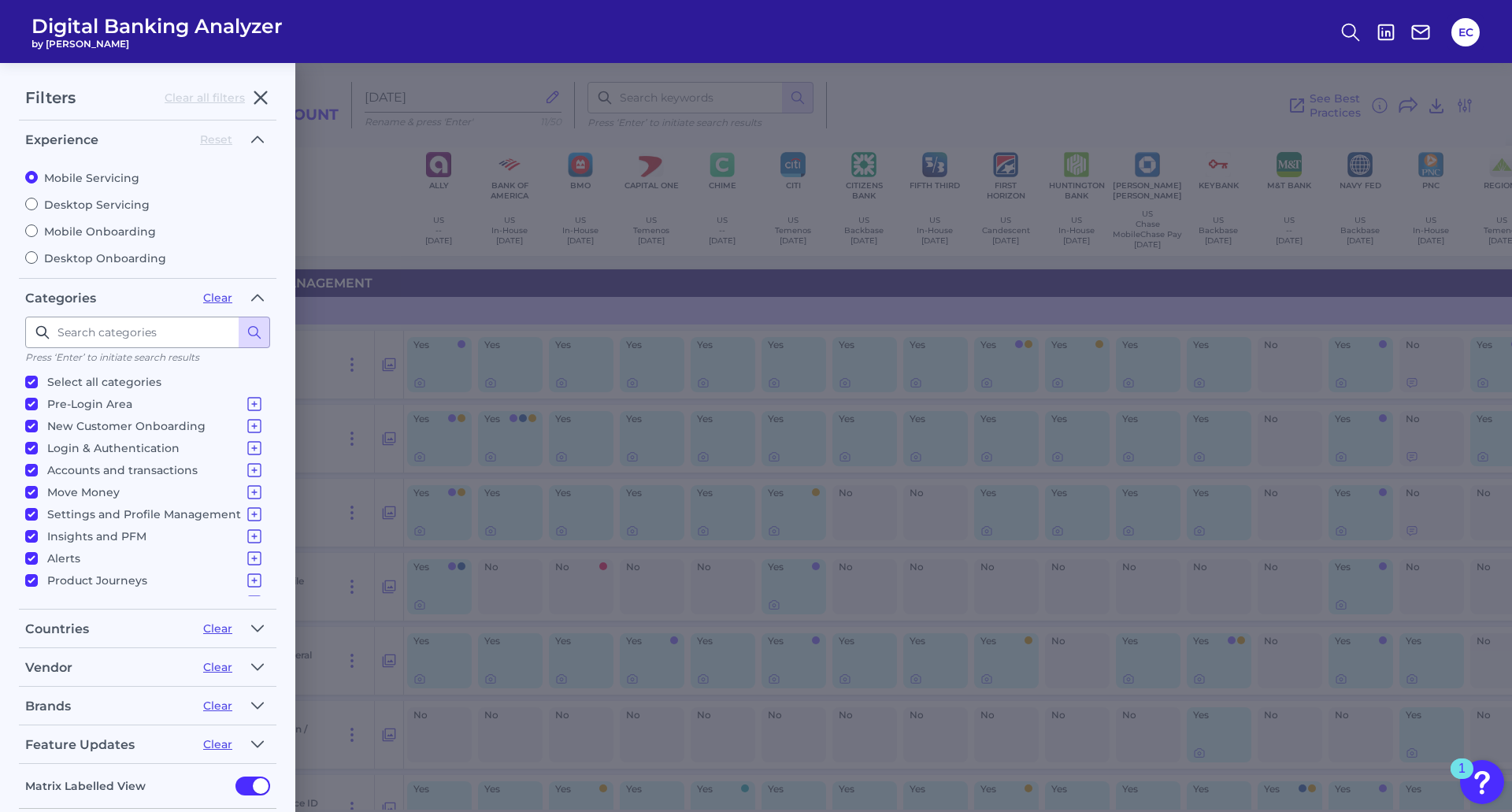
checkbox input "true"
click at [109, 339] on input at bounding box center [147, 333] width 245 height 32
type input "income"
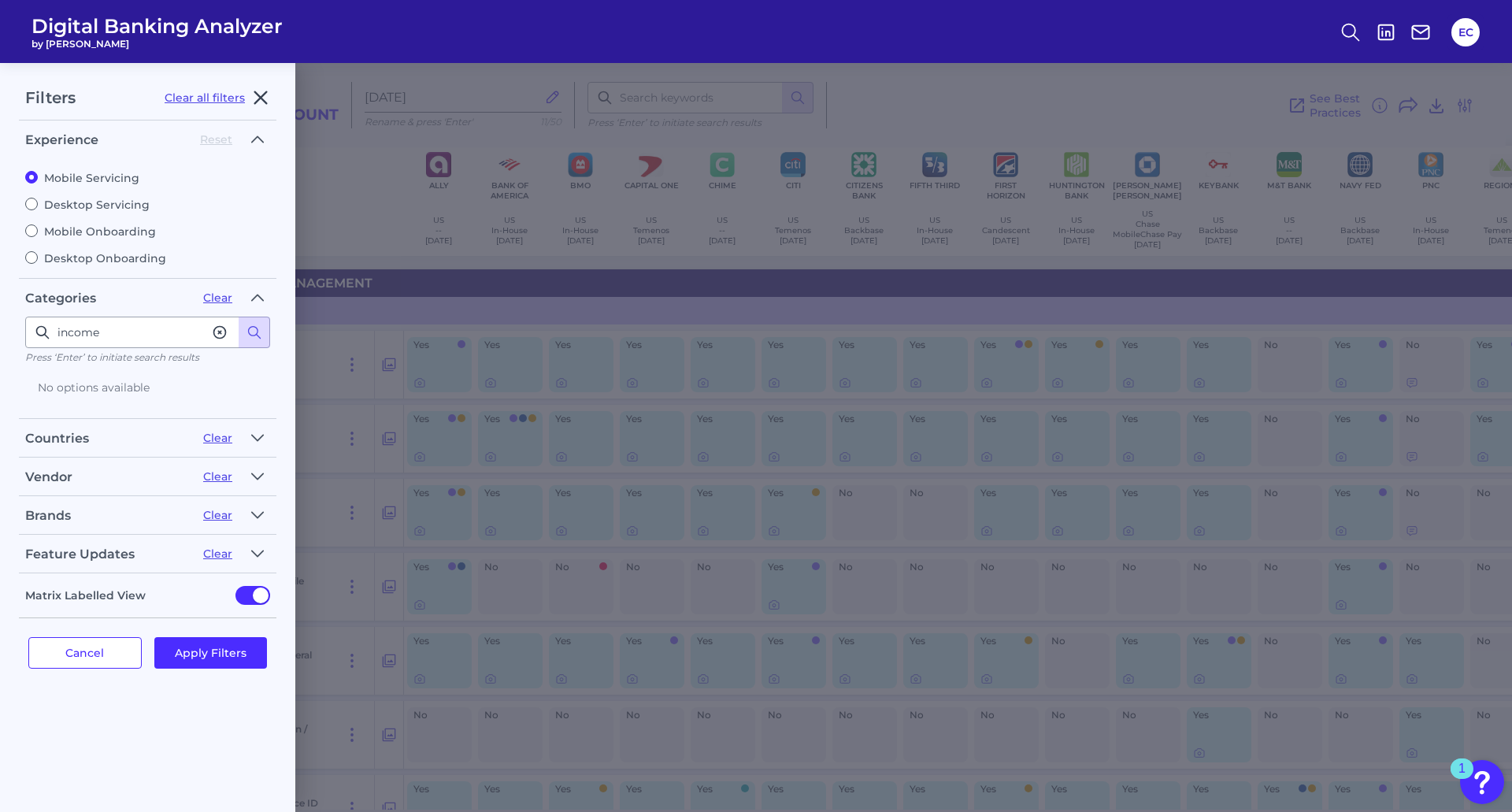
click at [264, 96] on icon "button" at bounding box center [260, 97] width 19 height 19
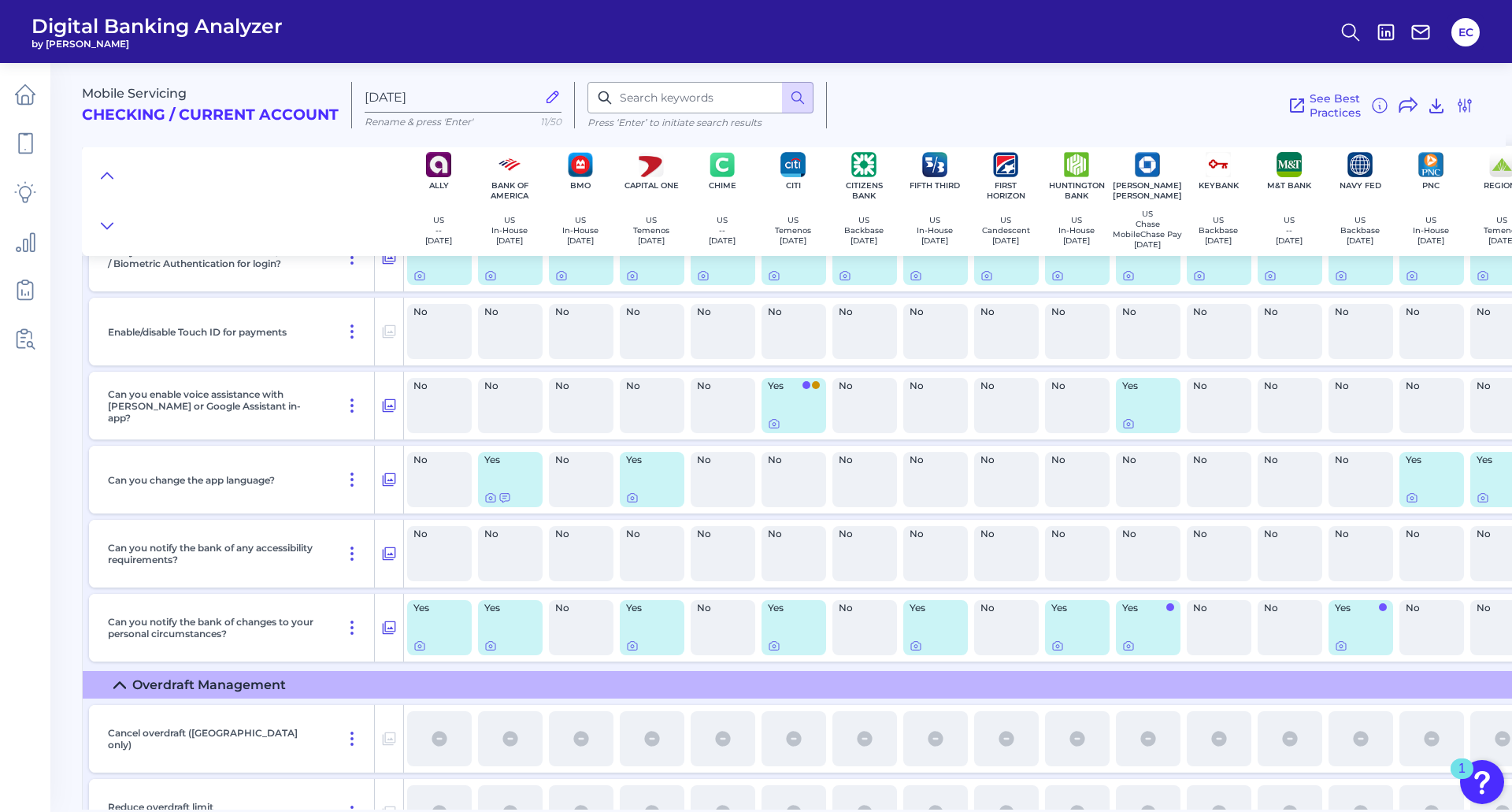
scroll to position [1102, 0]
